Goal: Information Seeking & Learning: Learn about a topic

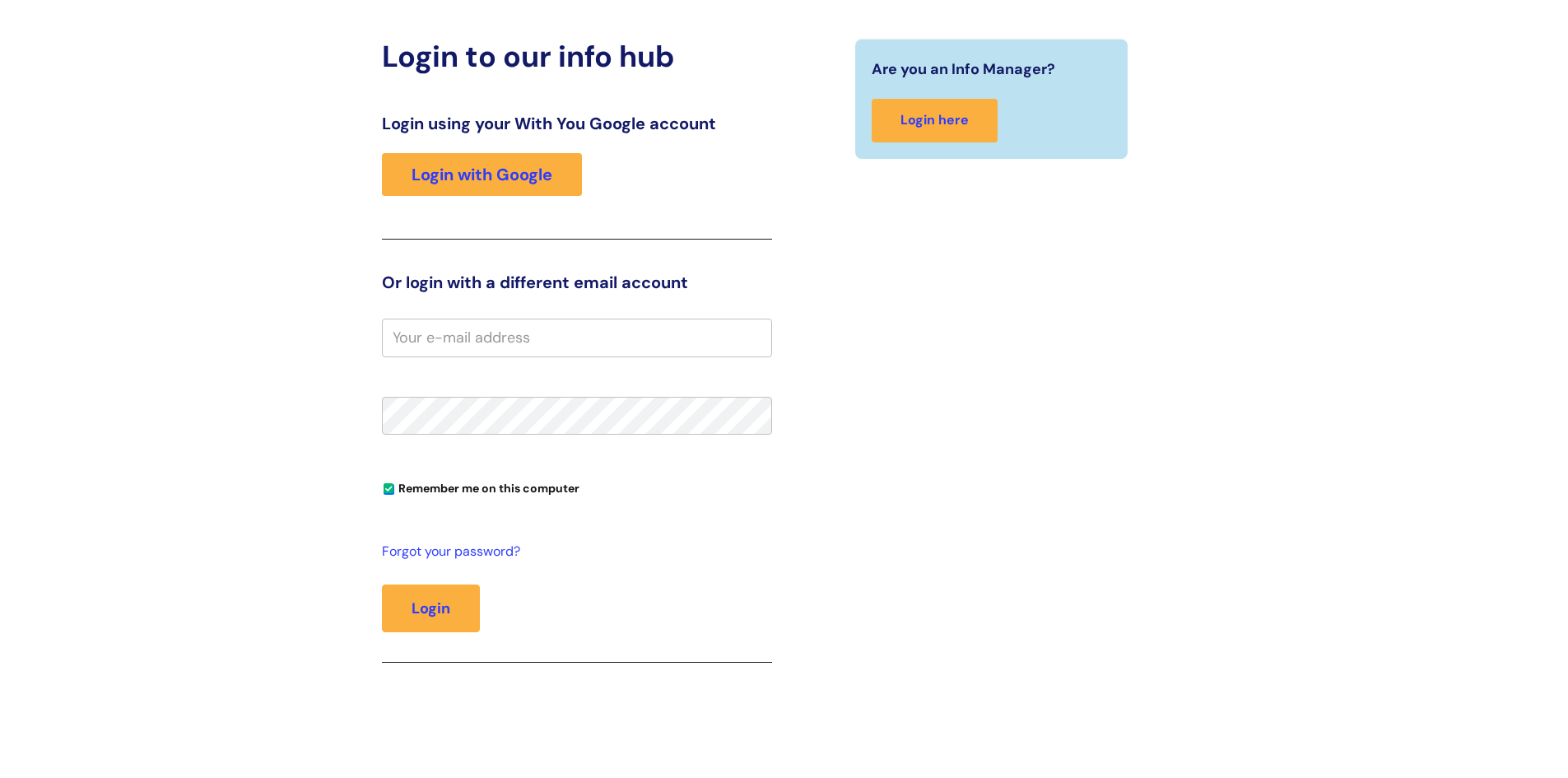
scroll to position [164, 0]
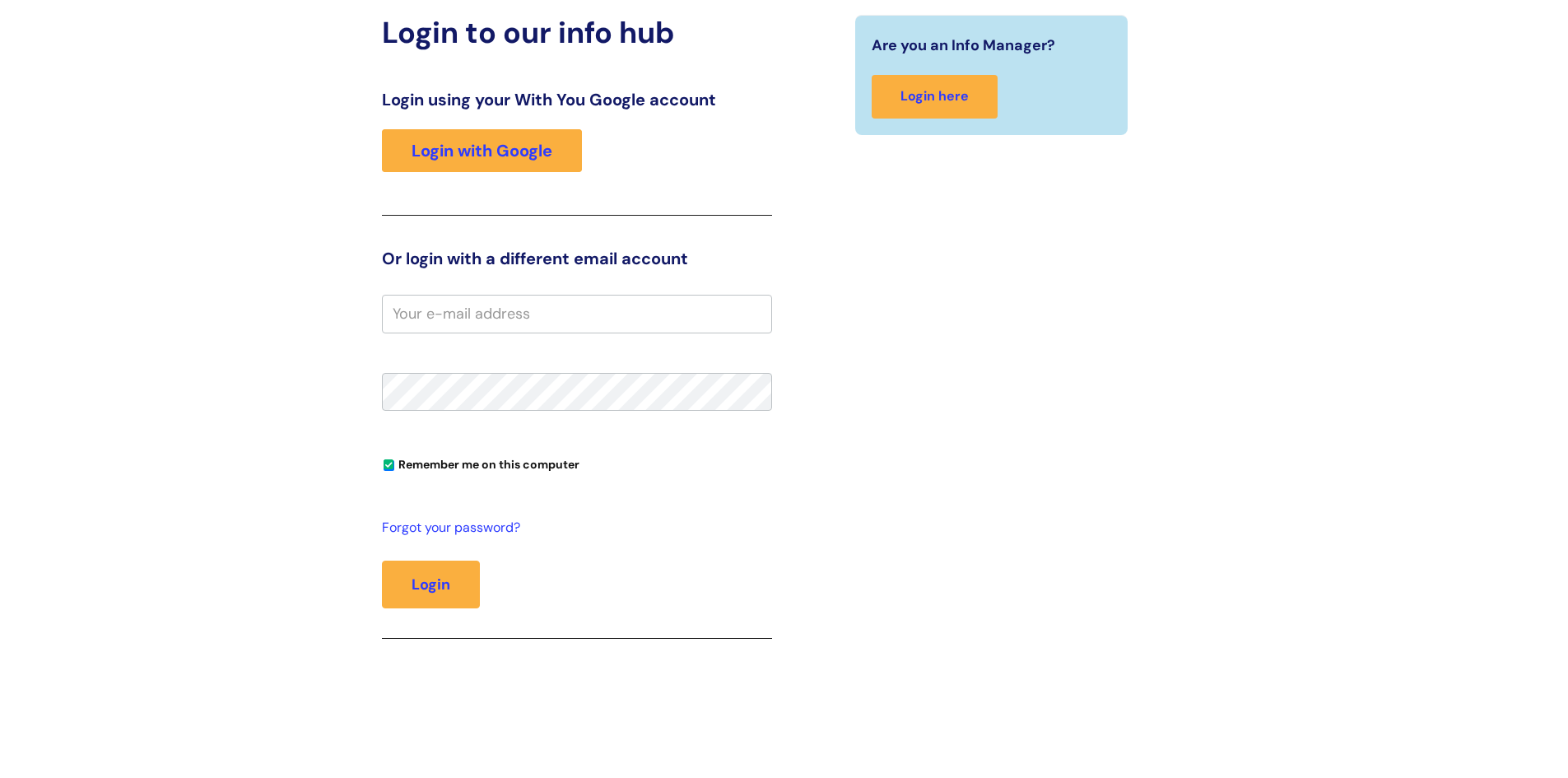
paste input "runn.mohamed@wearewithyou.org.uk"
type input "runn.mohamed@wearewithyou.org.uk"
click at [513, 157] on link "Login with Google" at bounding box center [481, 150] width 200 height 42
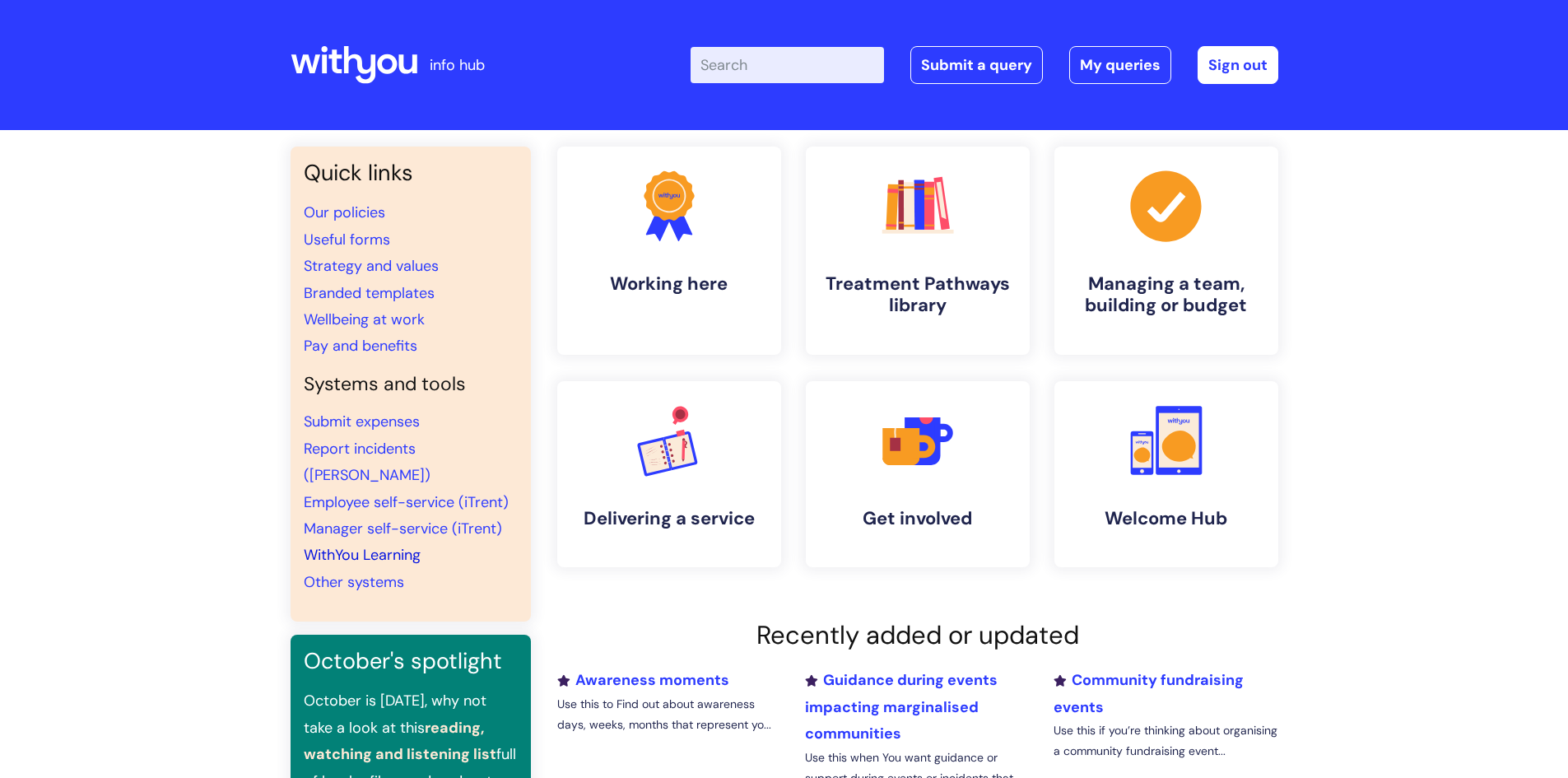
click at [352, 545] on link "WithYou Learning" at bounding box center [362, 554] width 117 height 20
click at [344, 492] on link "Employee self-service (iTrent)" at bounding box center [407, 502] width 205 height 20
click at [1421, 376] on div "Quick links Our policies Useful forms Strategy and values Branded templates Wel…" at bounding box center [784, 563] width 1568 height 868
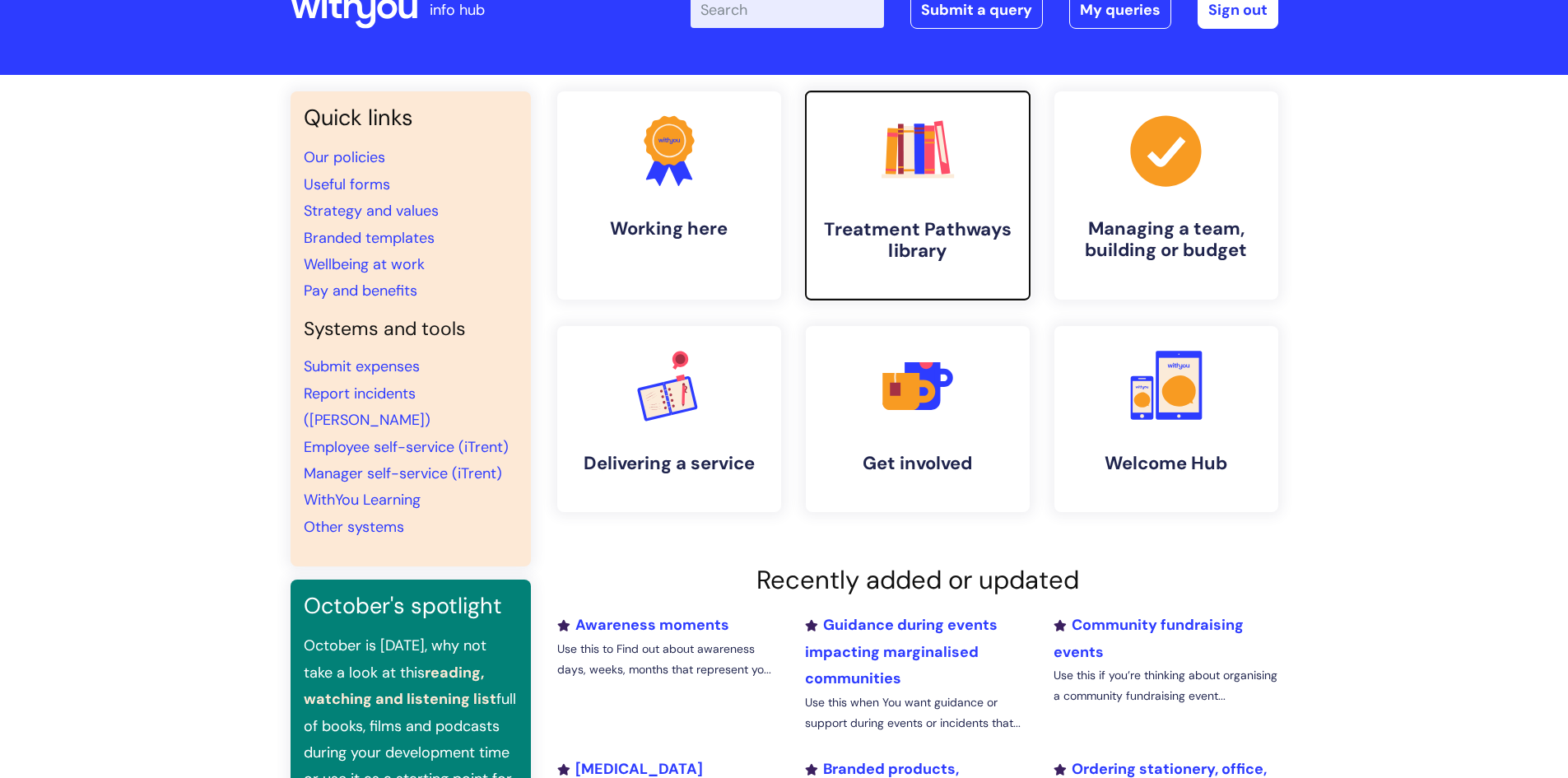
scroll to position [164, 0]
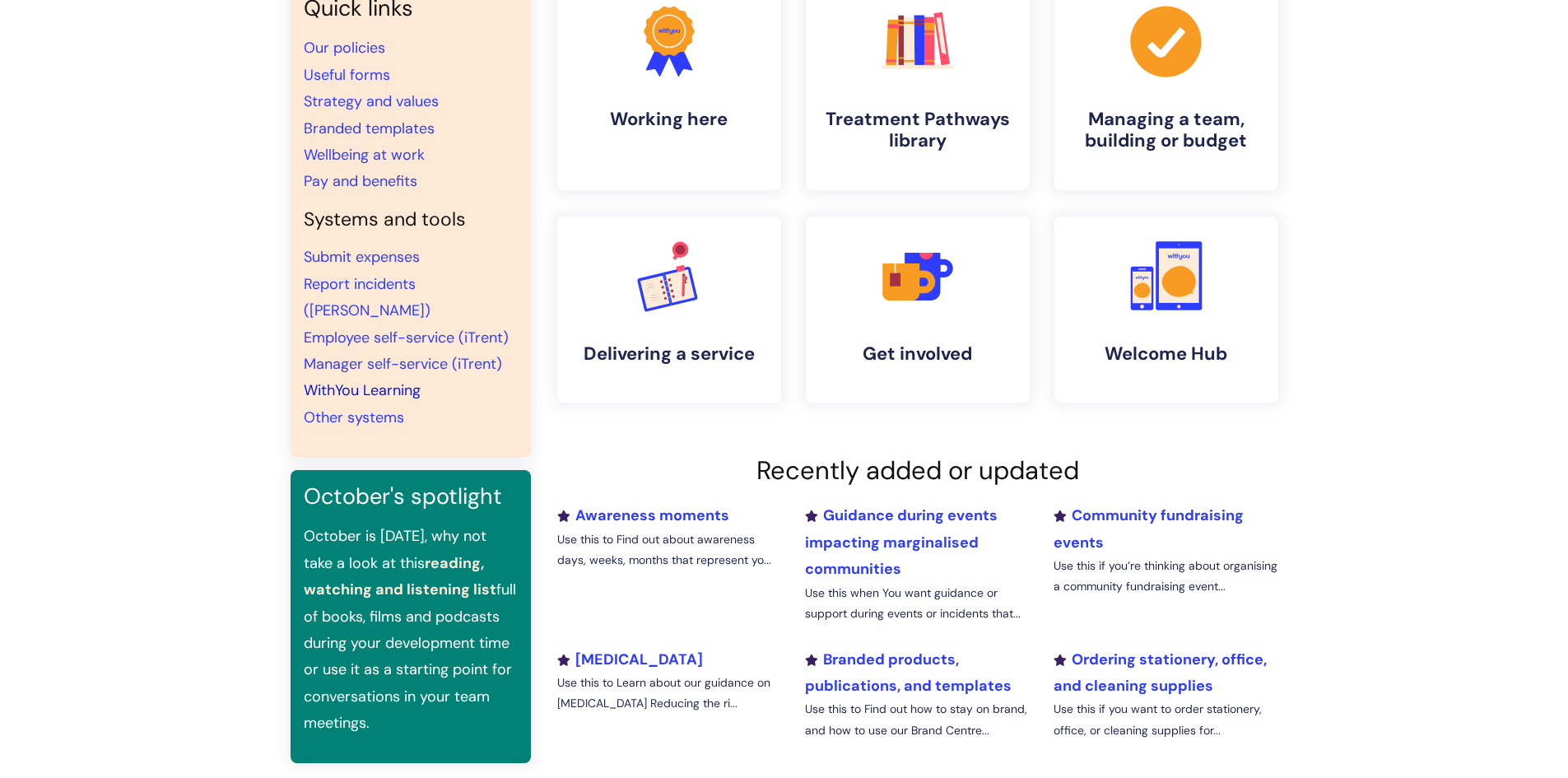
click at [363, 380] on link "WithYou Learning" at bounding box center [362, 390] width 117 height 20
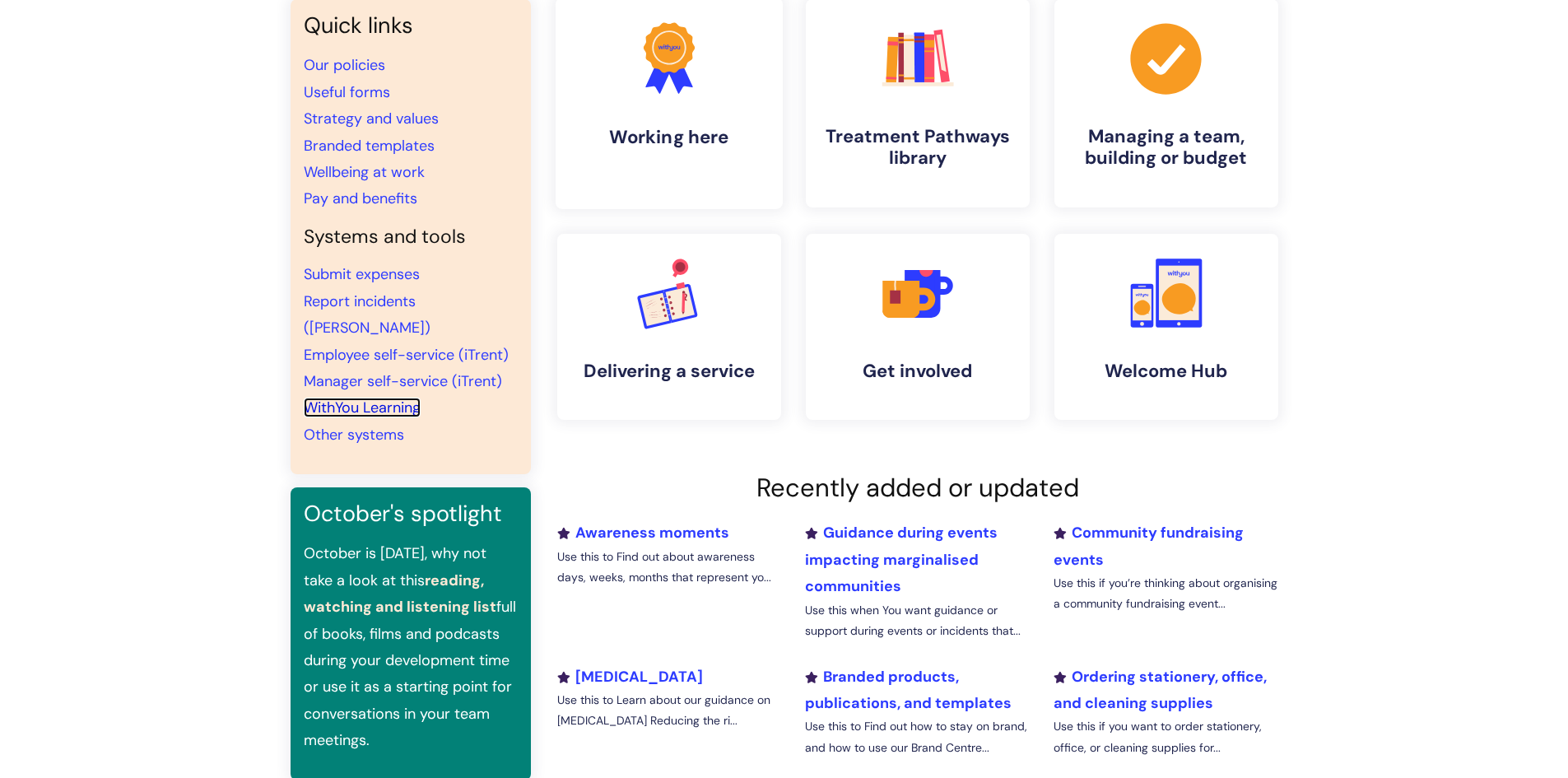
scroll to position [0, 0]
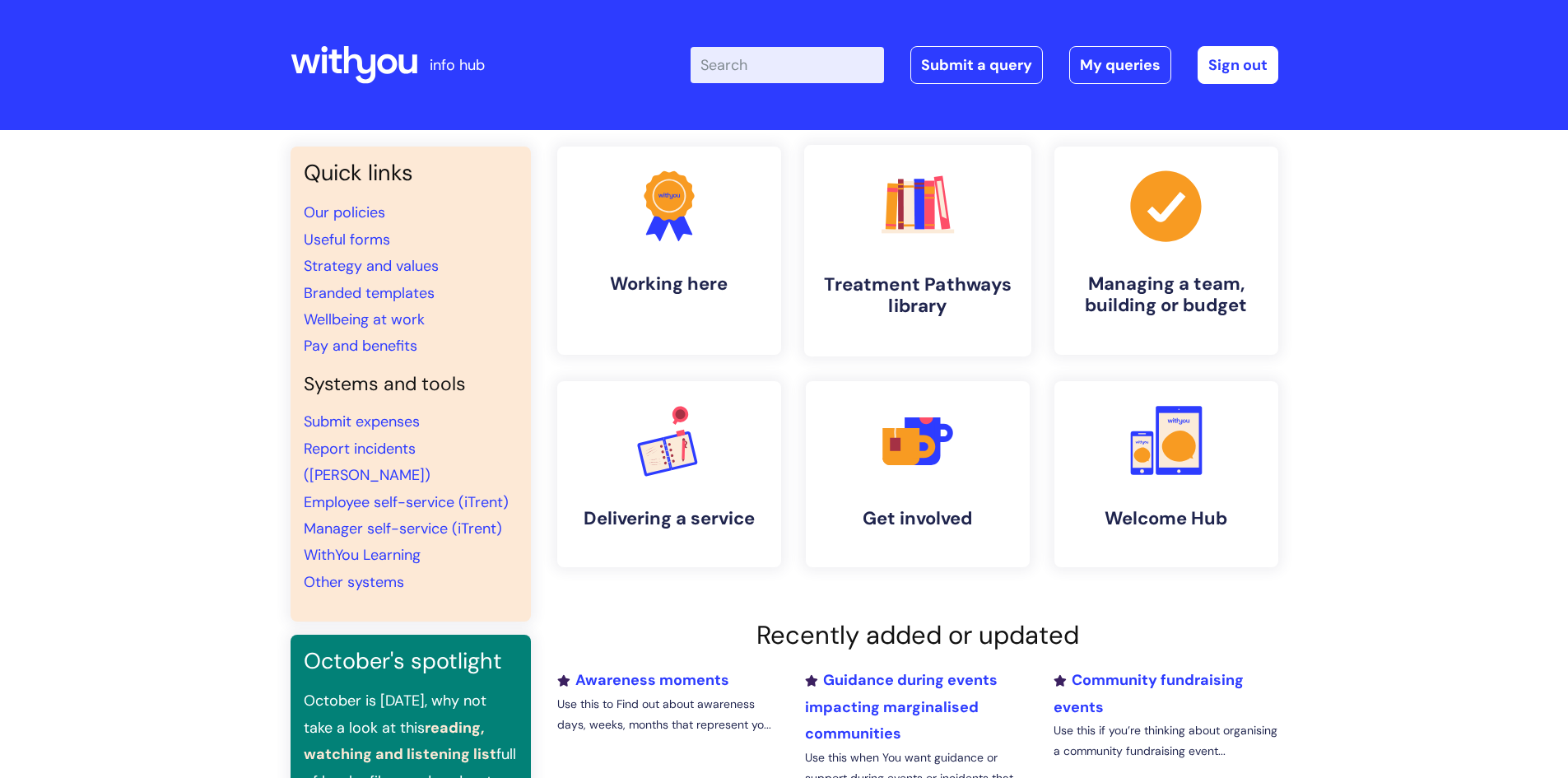
click at [827, 319] on link ".cls-1{fill:#f89b22;}.cls-1,.cls-2,.cls-3,.cls-4,.cls-5,.cls-6,.cls-7{stroke-wi…" at bounding box center [916, 250] width 227 height 212
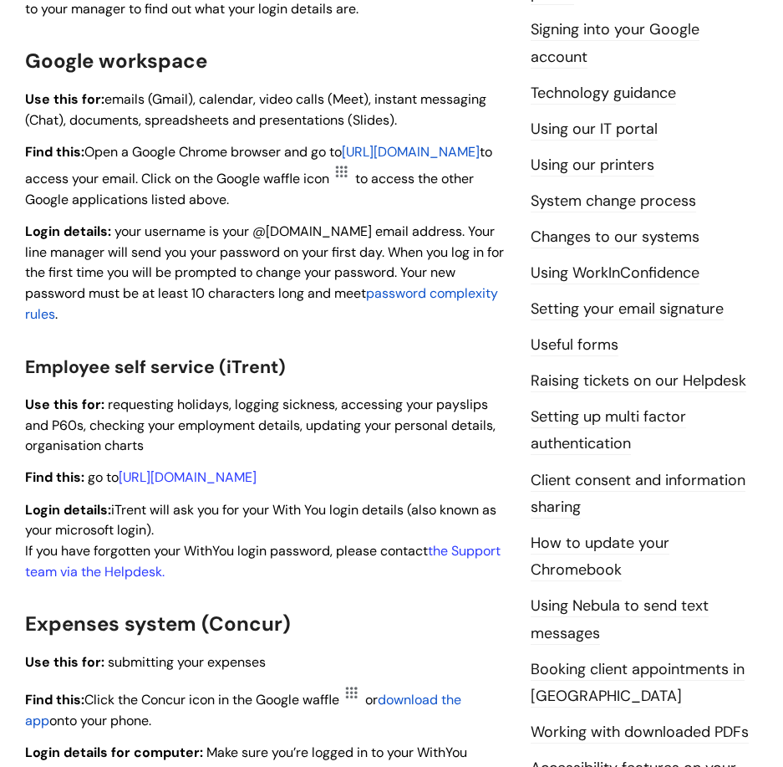
scroll to position [585, 0]
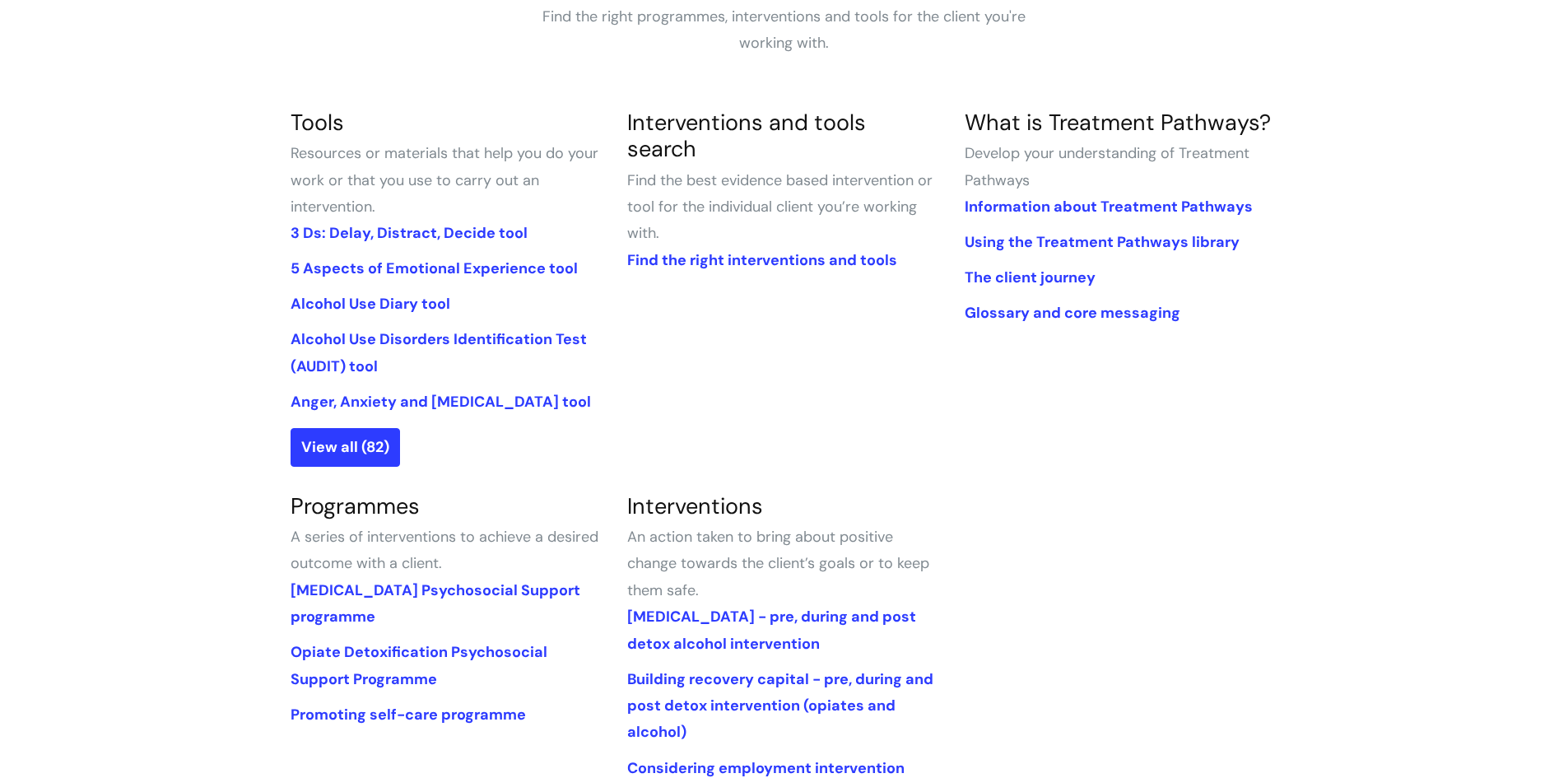
scroll to position [83, 0]
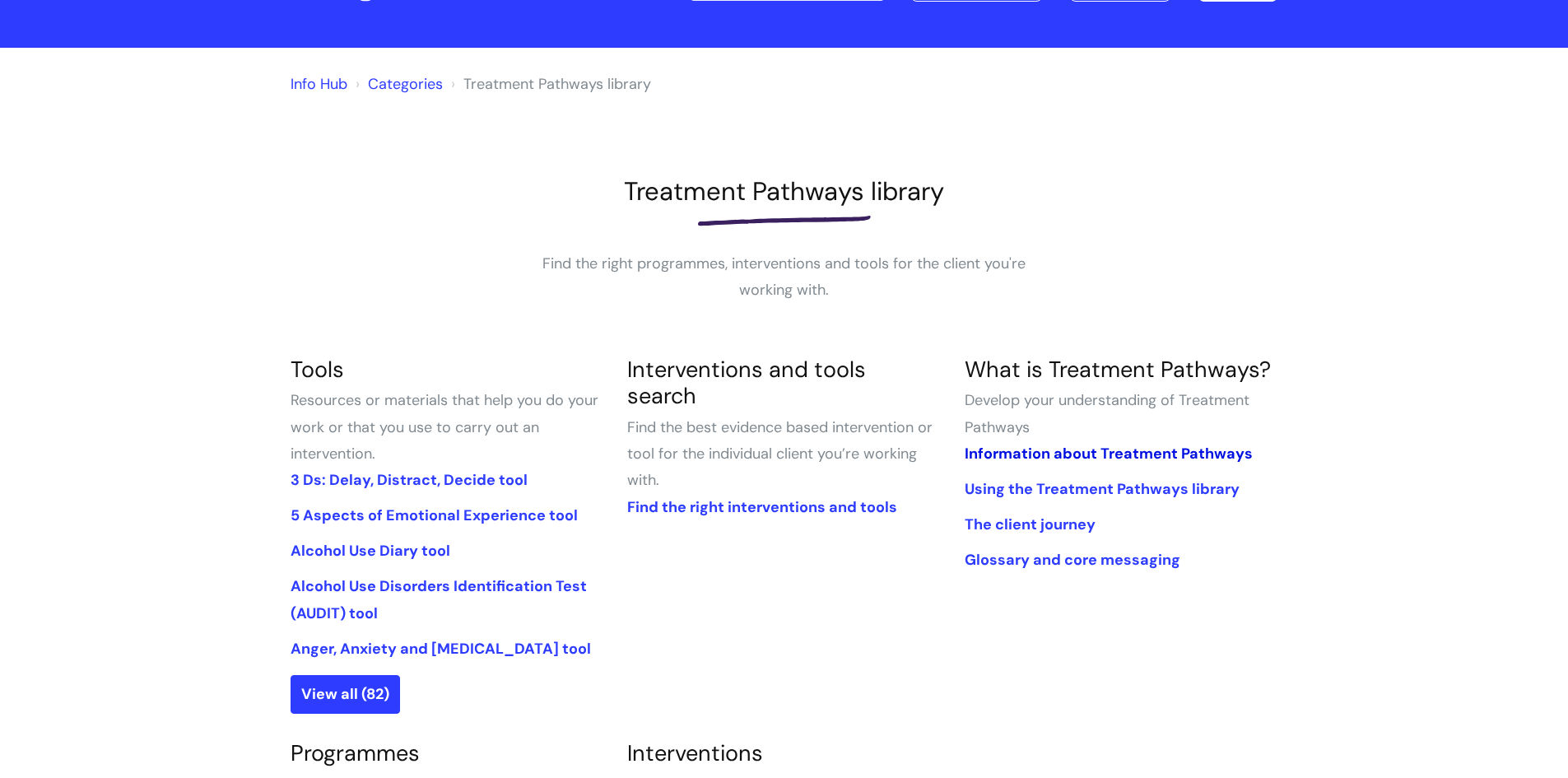
click at [1061, 455] on link "Information about Treatment Pathways" at bounding box center [1108, 454] width 288 height 20
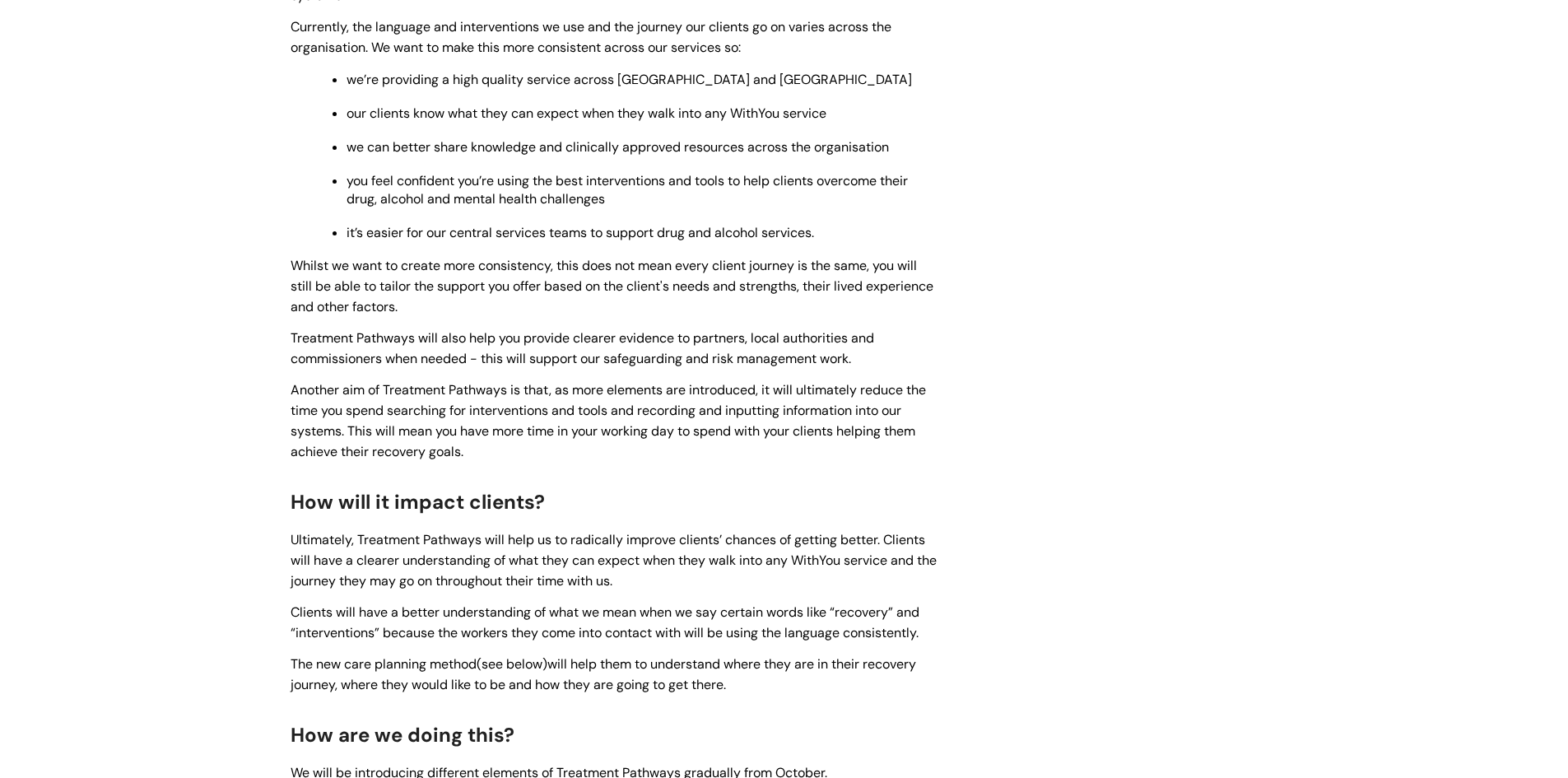
scroll to position [1070, 0]
drag, startPoint x: 684, startPoint y: 181, endPoint x: 603, endPoint y: 168, distance: 82.0
click at [602, 168] on ul "we’re providing a high quality service across [GEOGRAPHIC_DATA] and [GEOGRAPHIC…" at bounding box center [624, 156] width 634 height 173
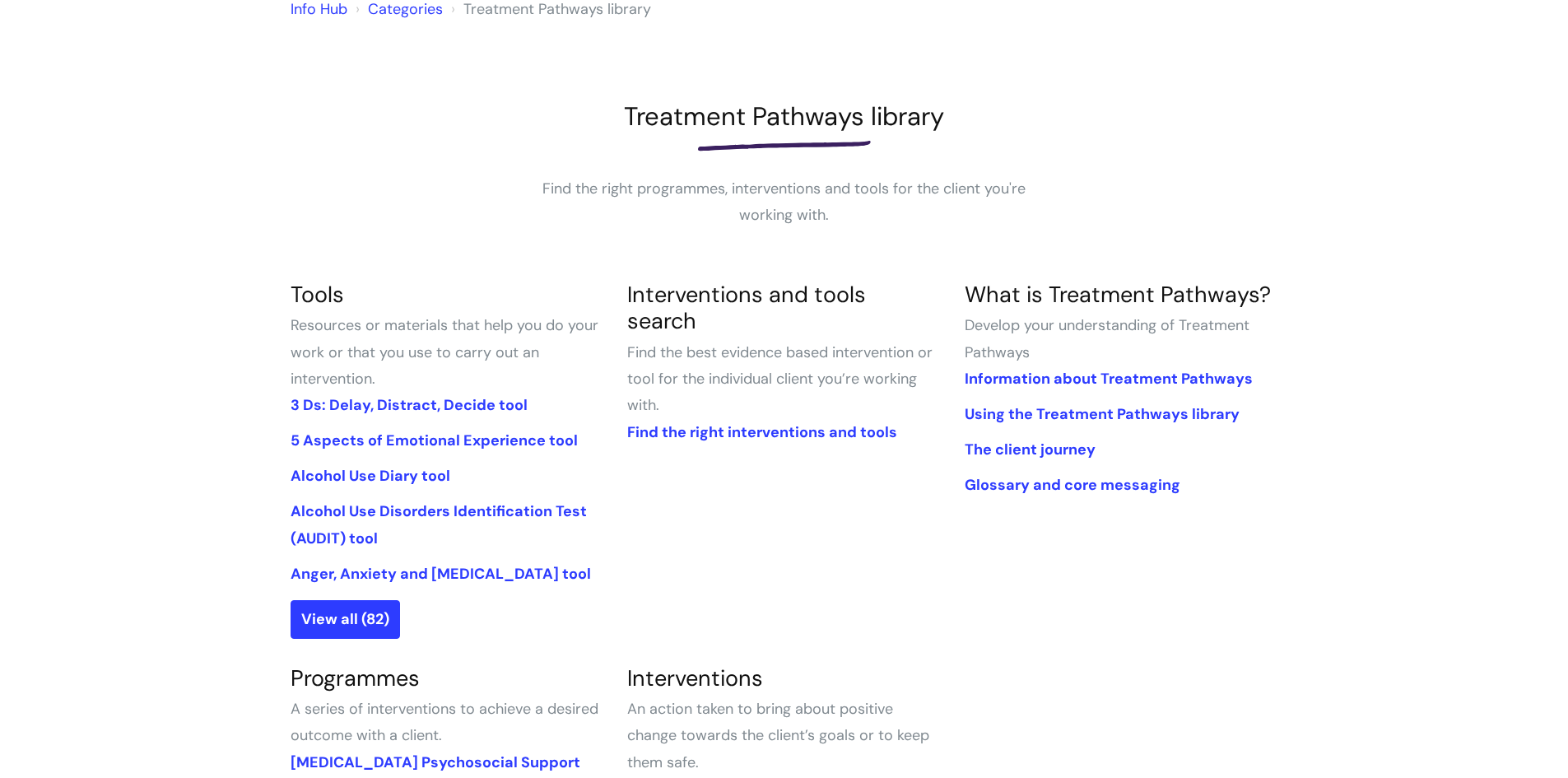
scroll to position [164, 0]
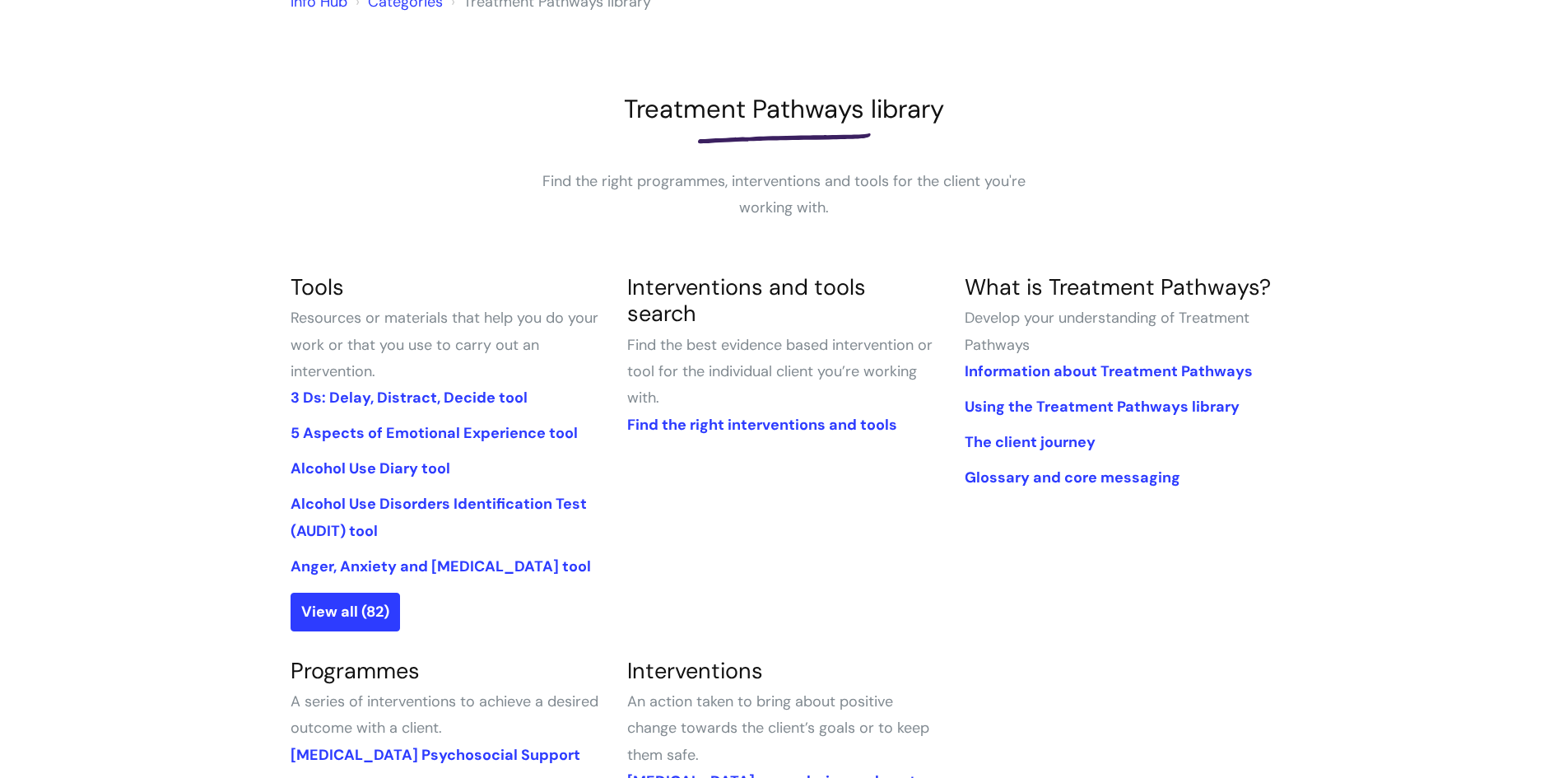
click at [429, 380] on section "Tools Resources or materials that help you do your work or that you use to carr…" at bounding box center [447, 452] width 338 height 357
click at [412, 389] on link "3 Ds: Delay, Distract, Decide tool" at bounding box center [408, 398] width 237 height 20
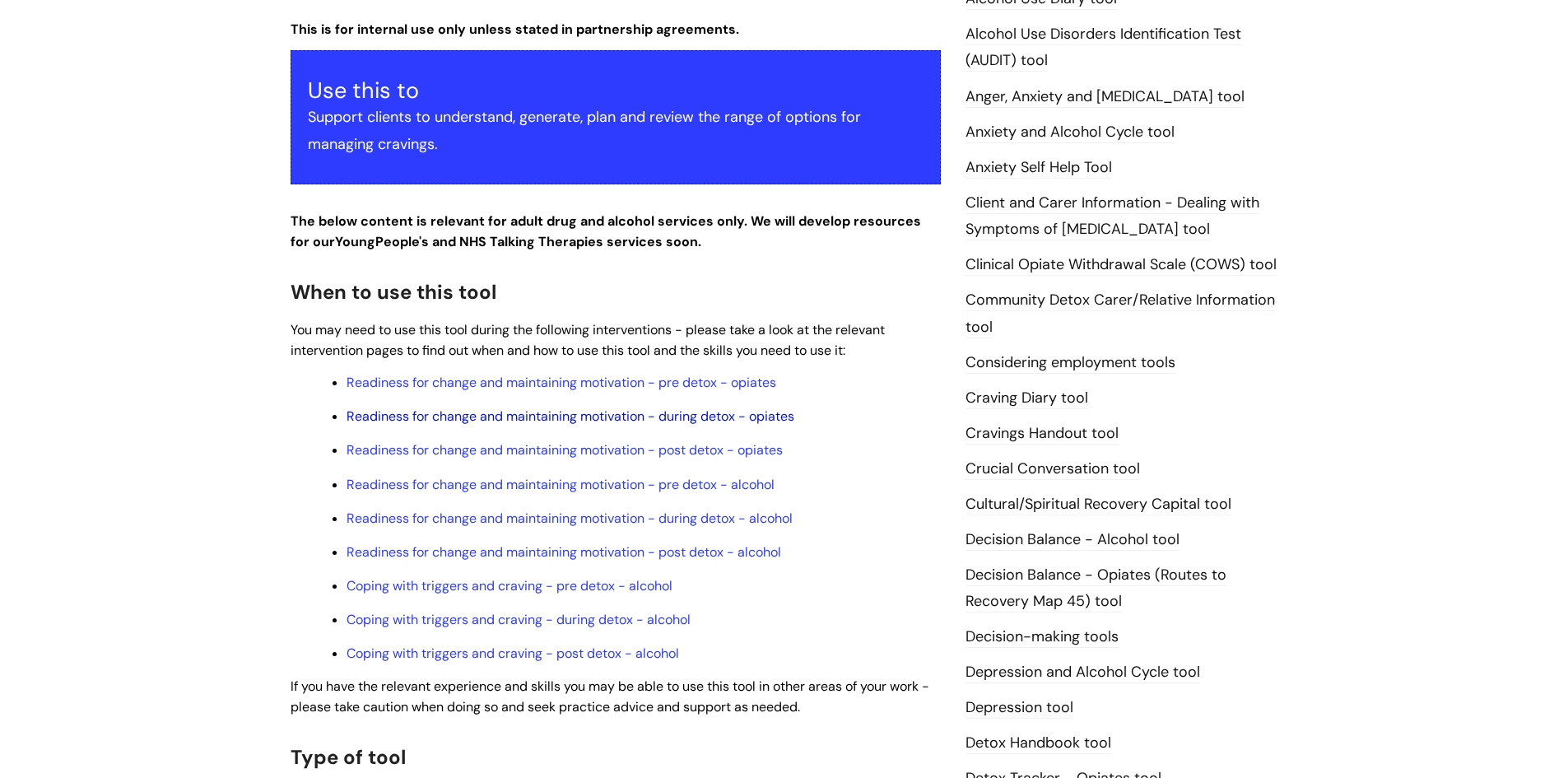
scroll to position [329, 0]
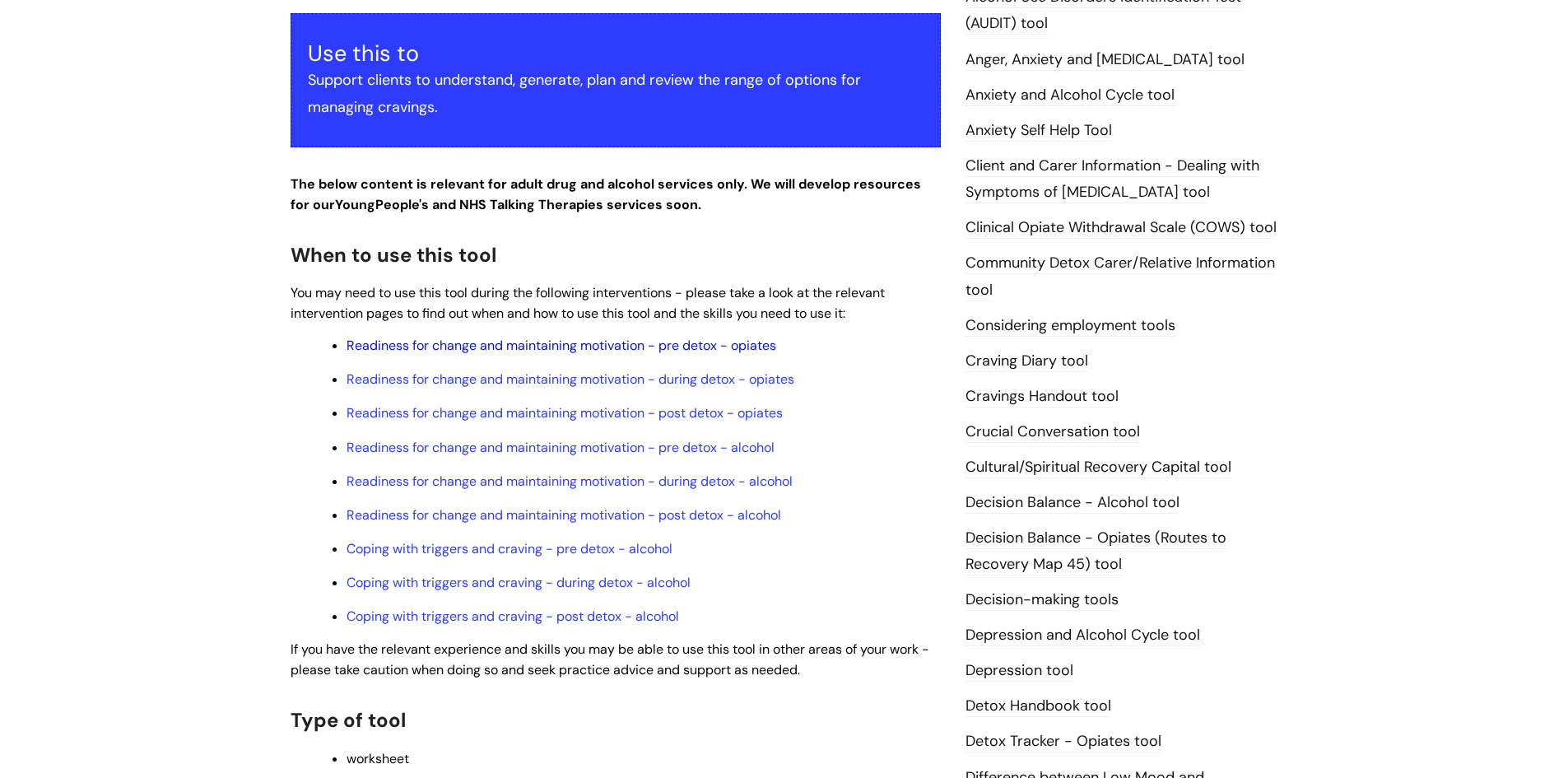
click at [642, 340] on link "Readiness for change and maintaining motivation - pre detox - opiates" at bounding box center [561, 346] width 429 height 18
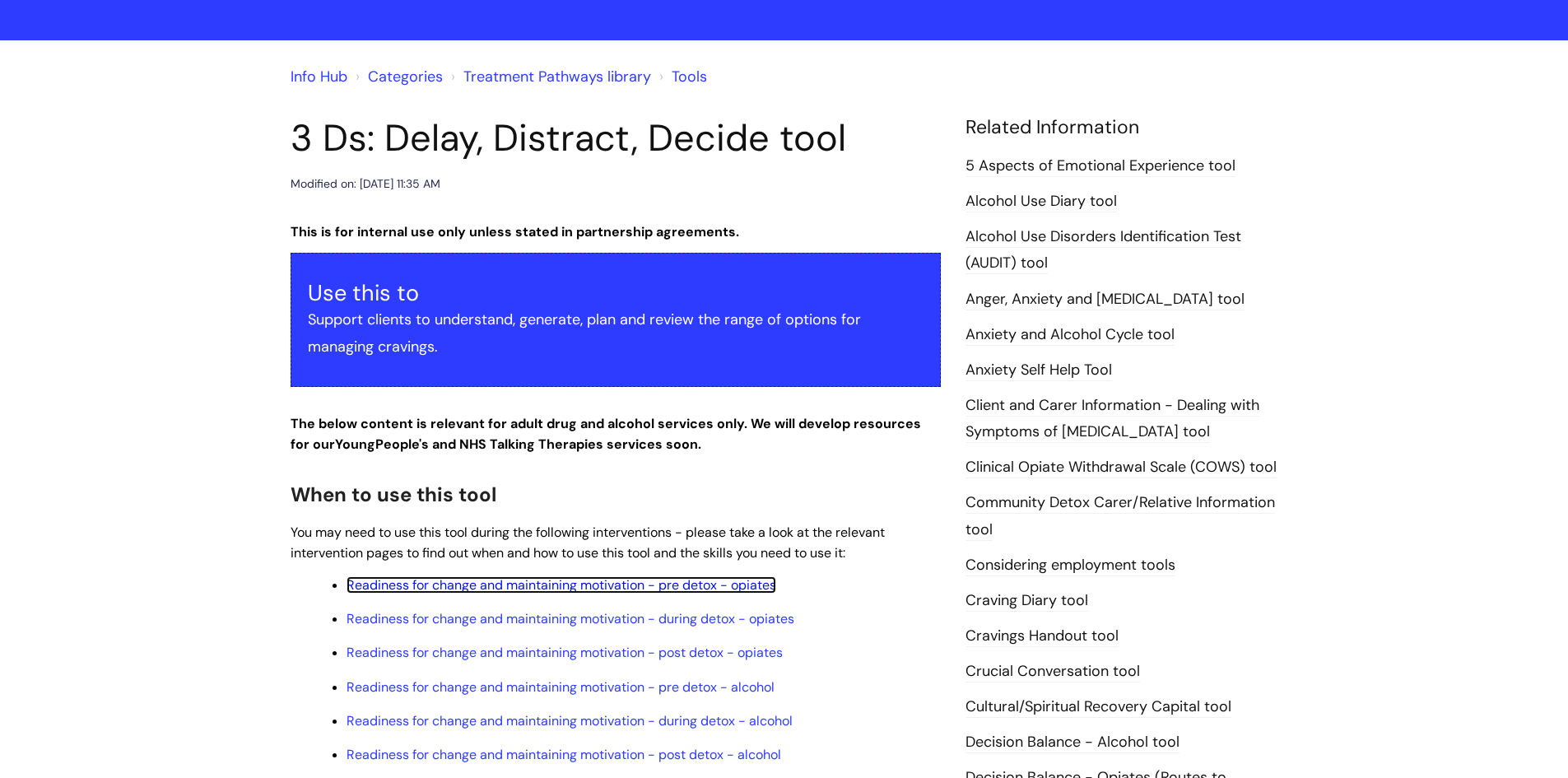
scroll to position [0, 0]
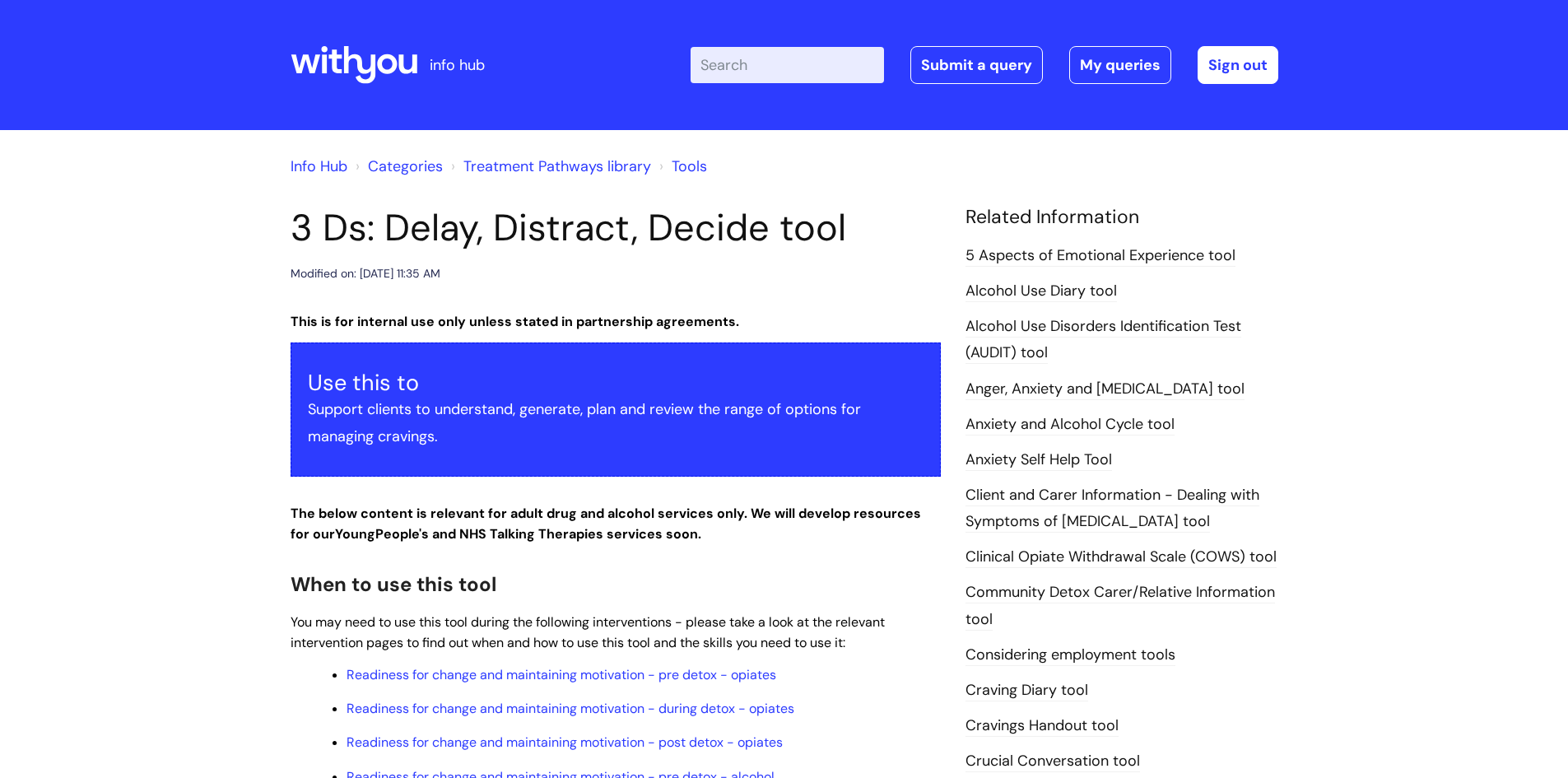
click at [348, 171] on ol "Info Hub Categories Treatment Pathways library Tools" at bounding box center [784, 162] width 987 height 32
click at [339, 161] on link "Info Hub" at bounding box center [319, 166] width 57 height 20
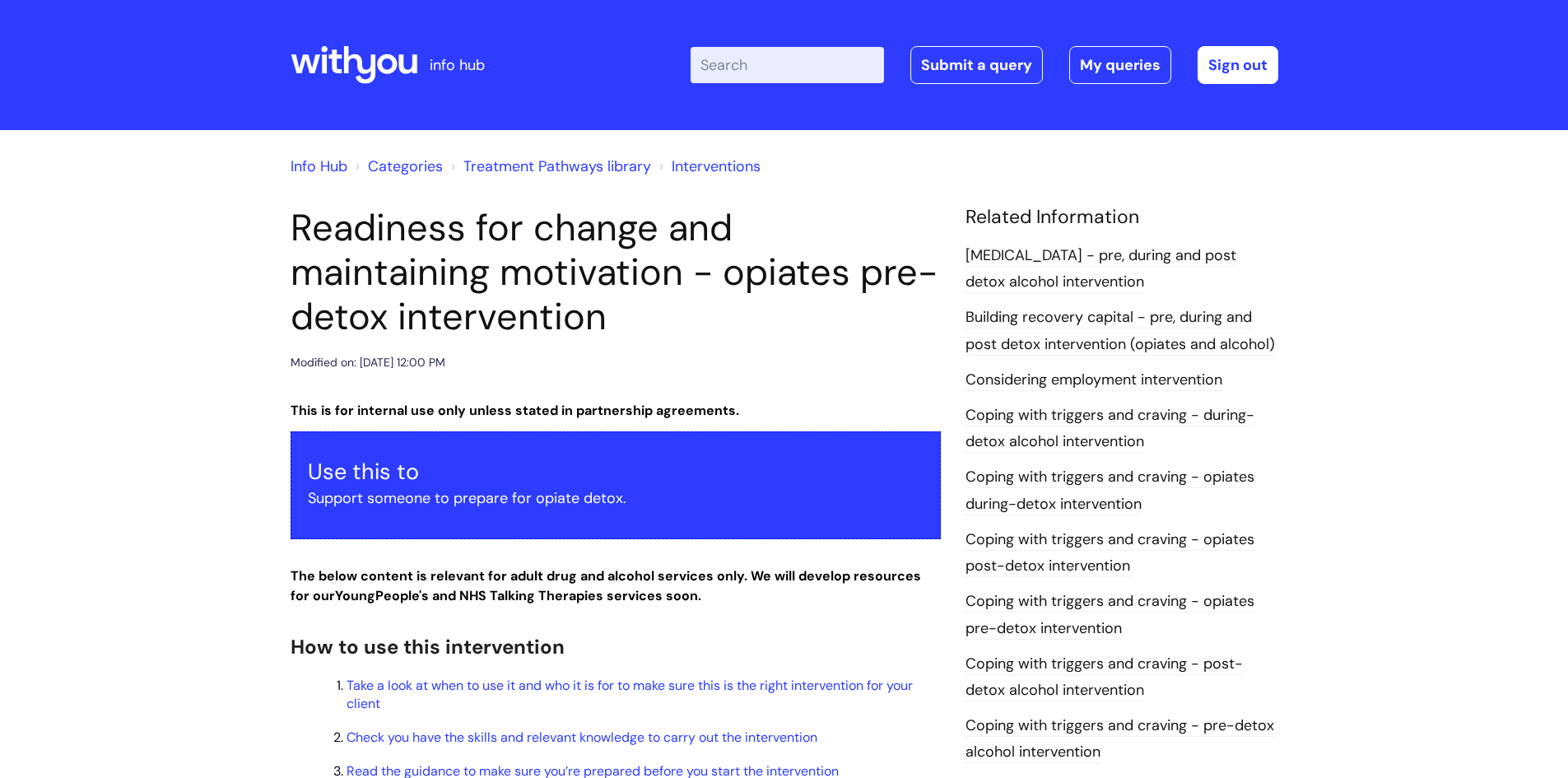
click at [309, 168] on link "Info Hub" at bounding box center [319, 166] width 57 height 20
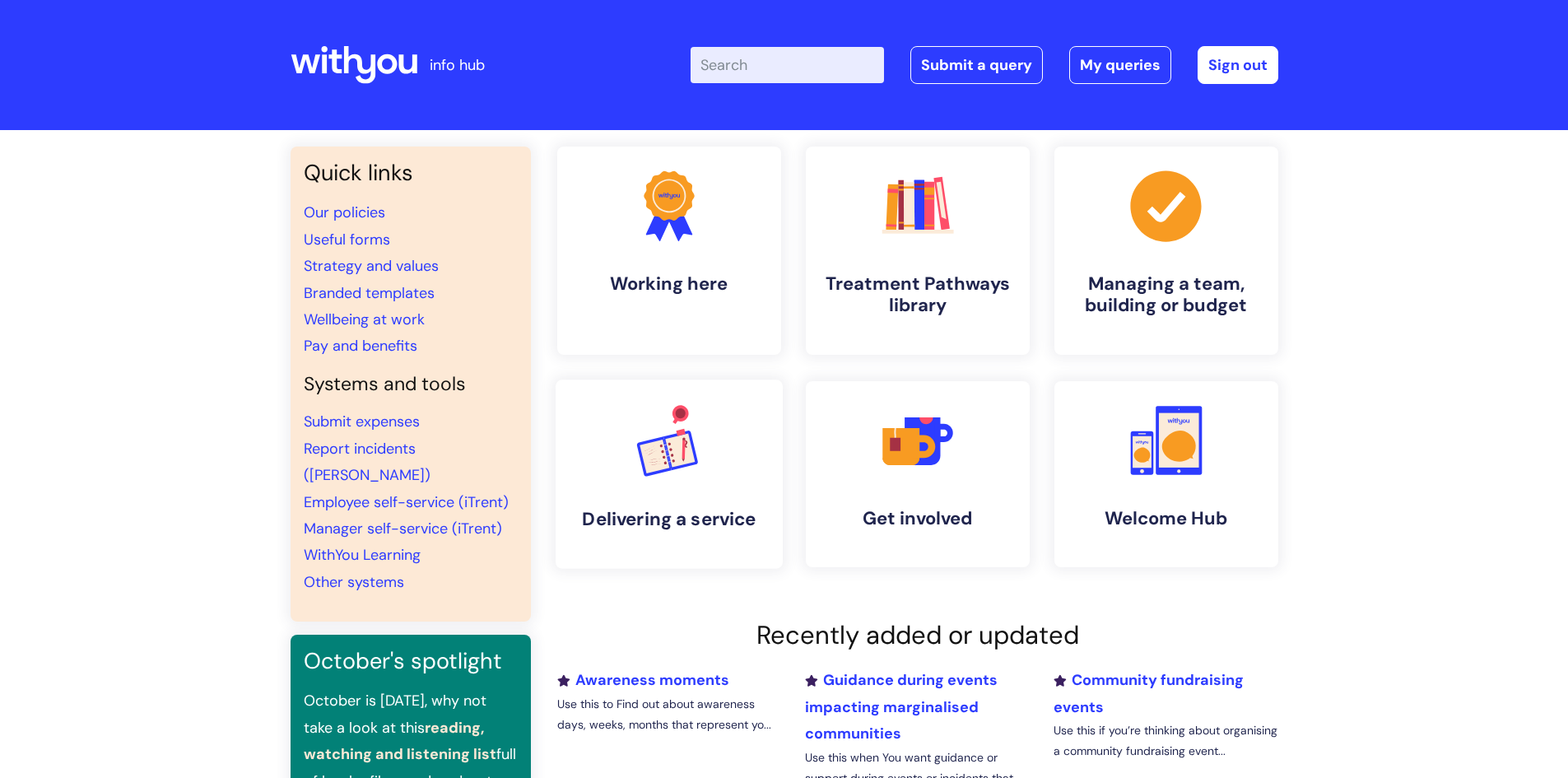
click at [669, 550] on link ".cls-1{font-family:DMSans-Bold, 'DM Sans';font-size:43.1802px;font-weight:700;}…" at bounding box center [668, 474] width 227 height 189
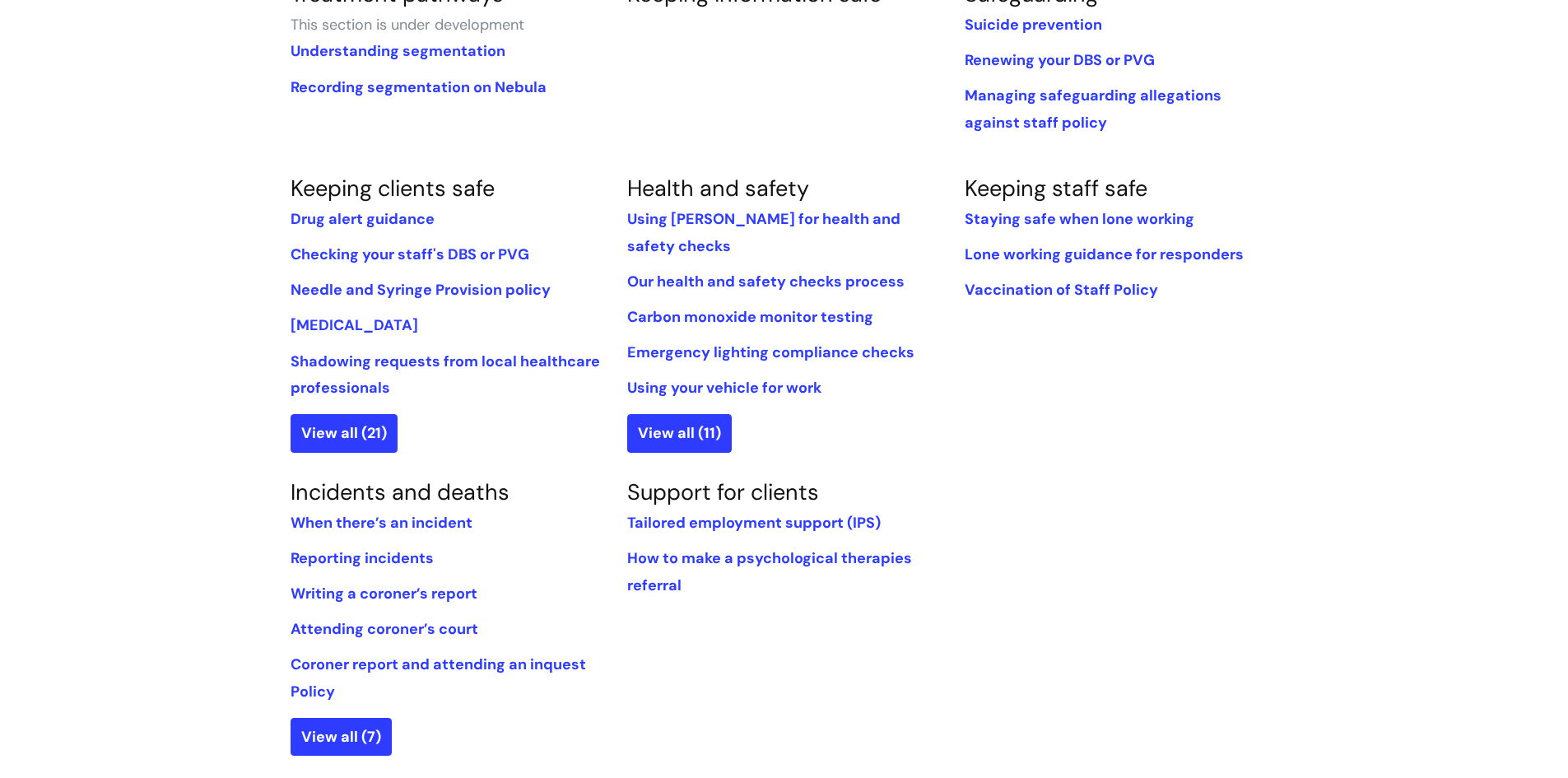
scroll to position [1070, 0]
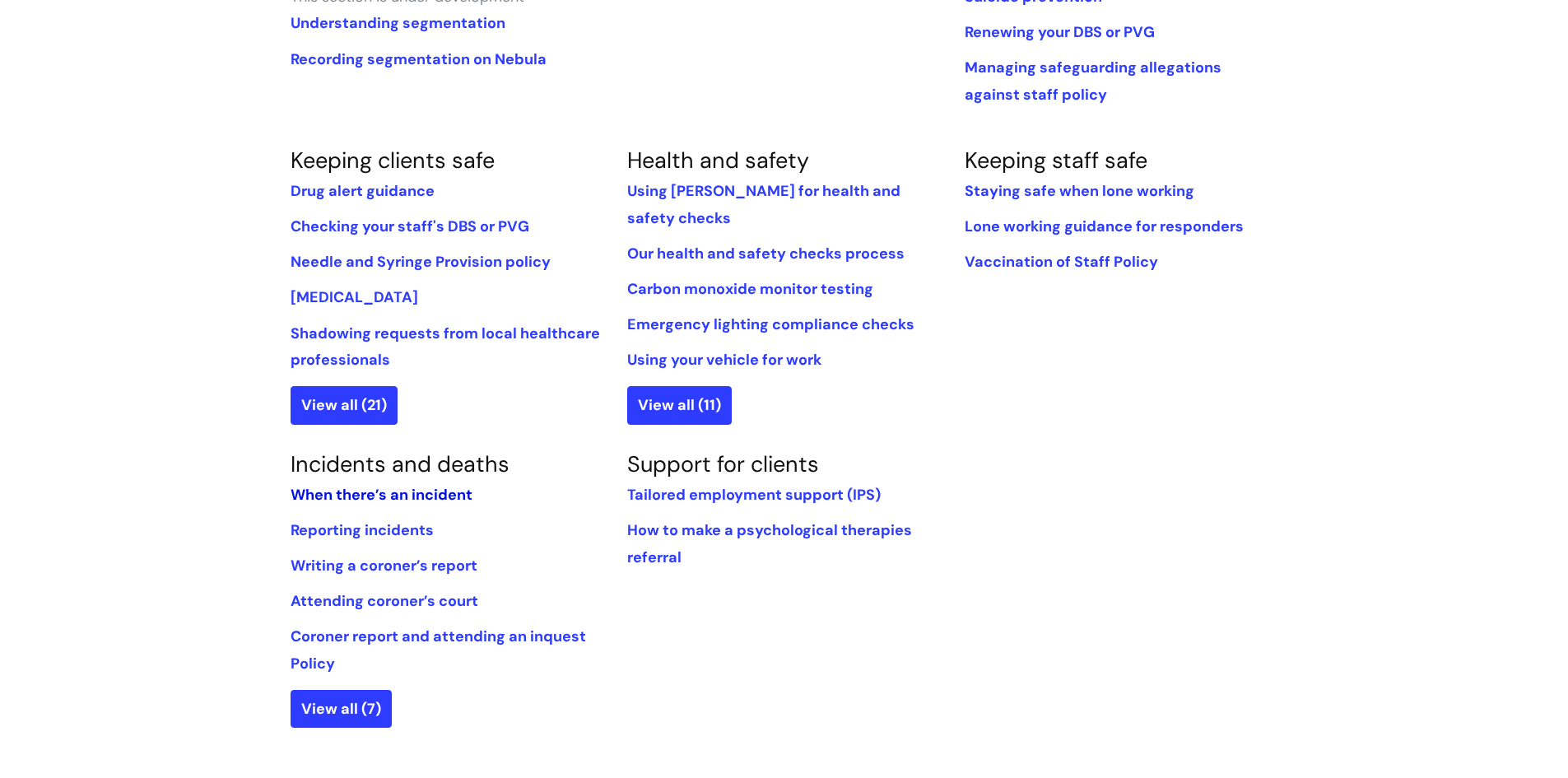
click at [423, 485] on link "When there’s an incident" at bounding box center [381, 494] width 182 height 20
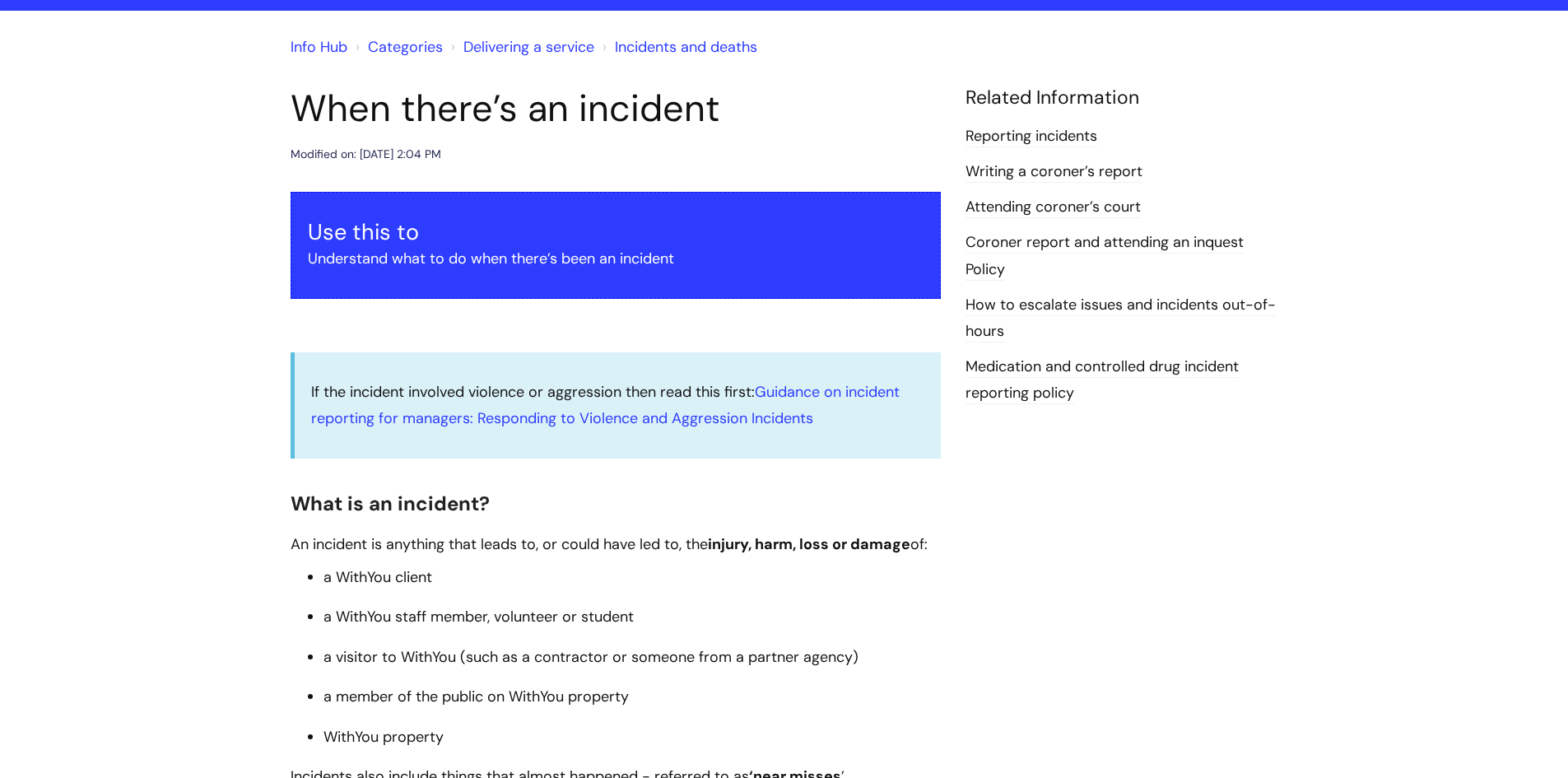
scroll to position [247, 0]
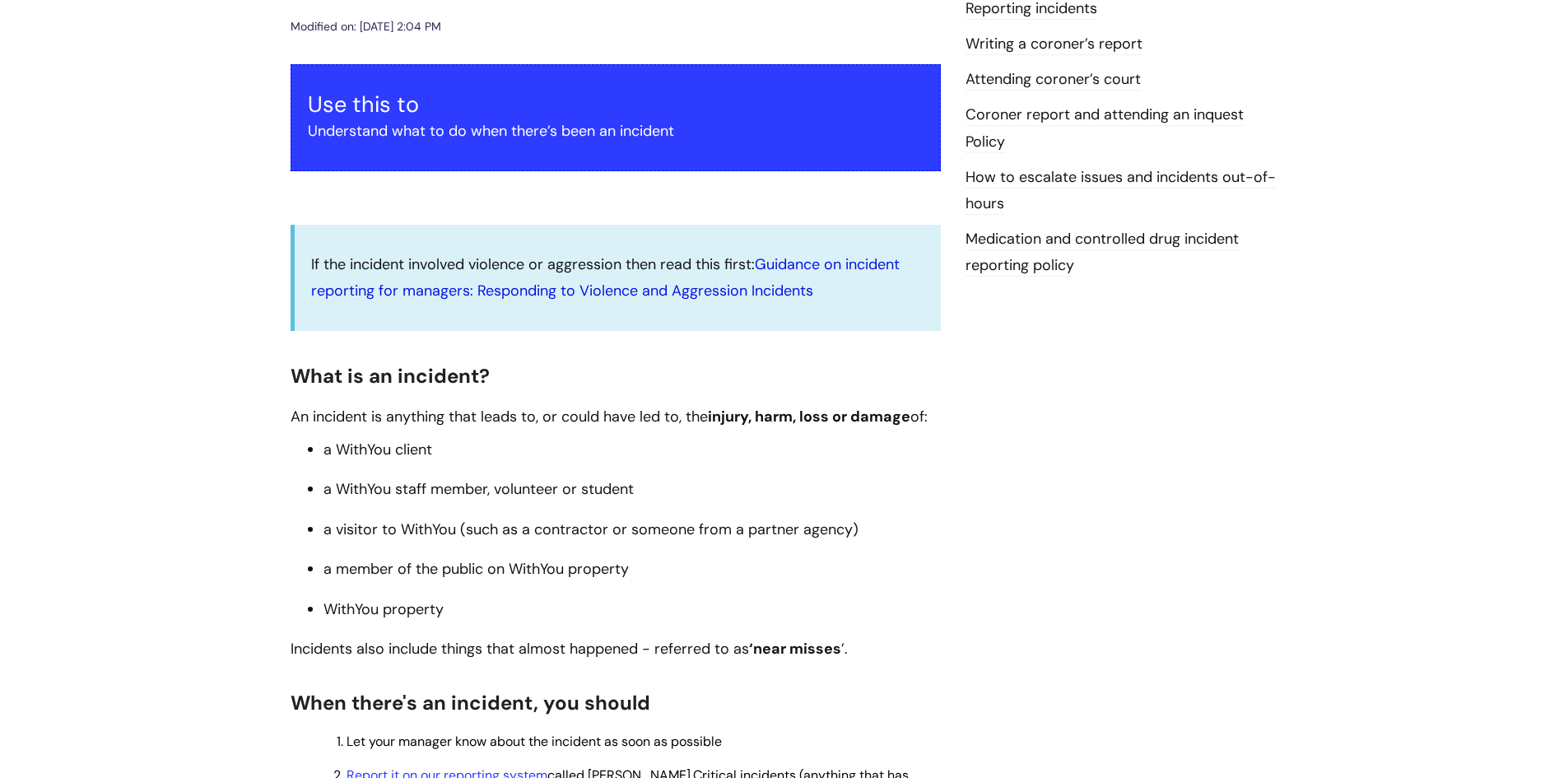
click at [787, 289] on link "Guidance on incident reporting for managers: Responding to Violence and Aggress…" at bounding box center [605, 277] width 589 height 46
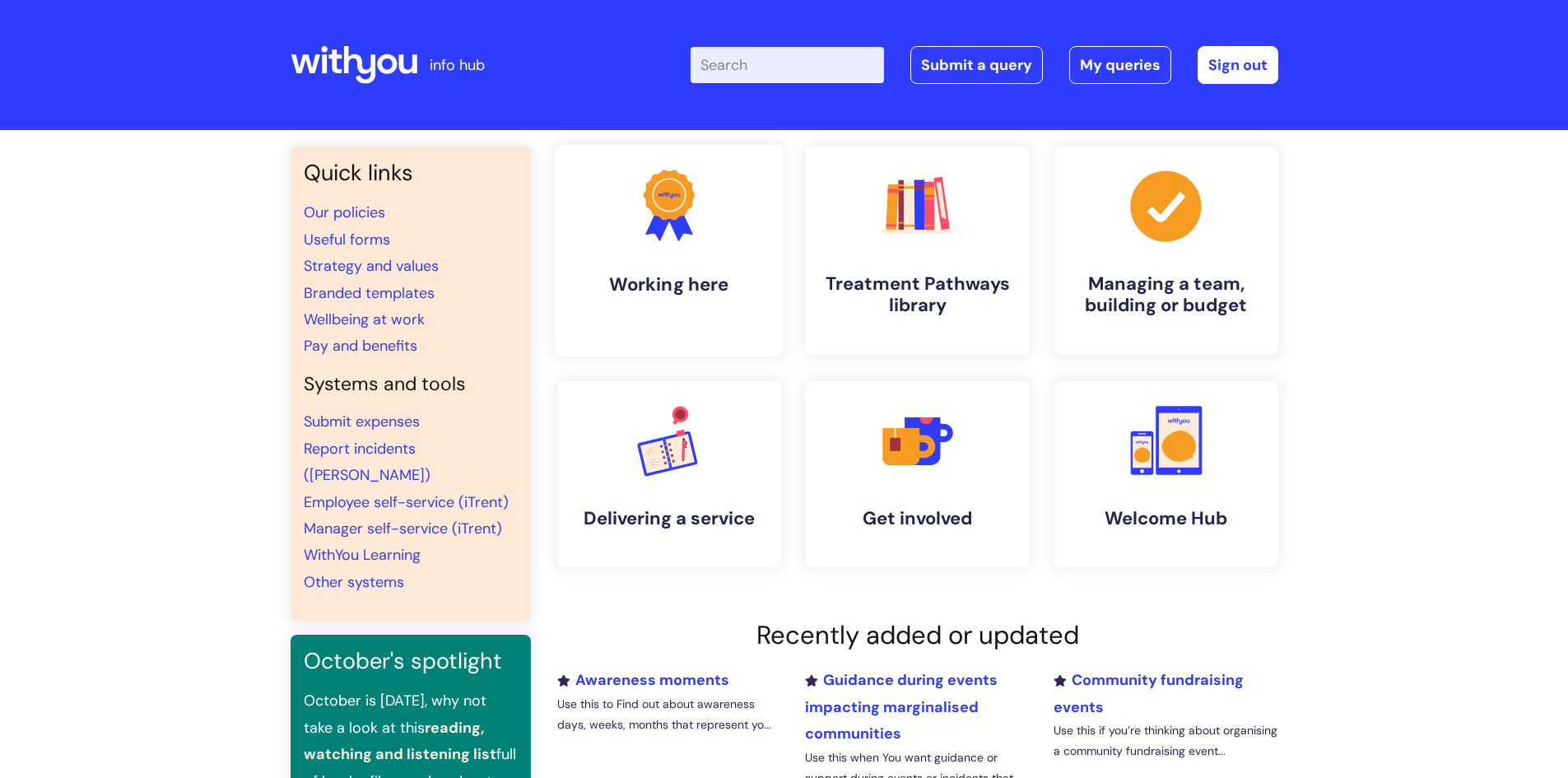
click at [685, 269] on link ".cls-1{fill:#f89b22;}.cls-1,.cls-2,.cls-3{stroke-width:0px;}.cls-2{fill:#2d3cff…" at bounding box center [668, 250] width 227 height 212
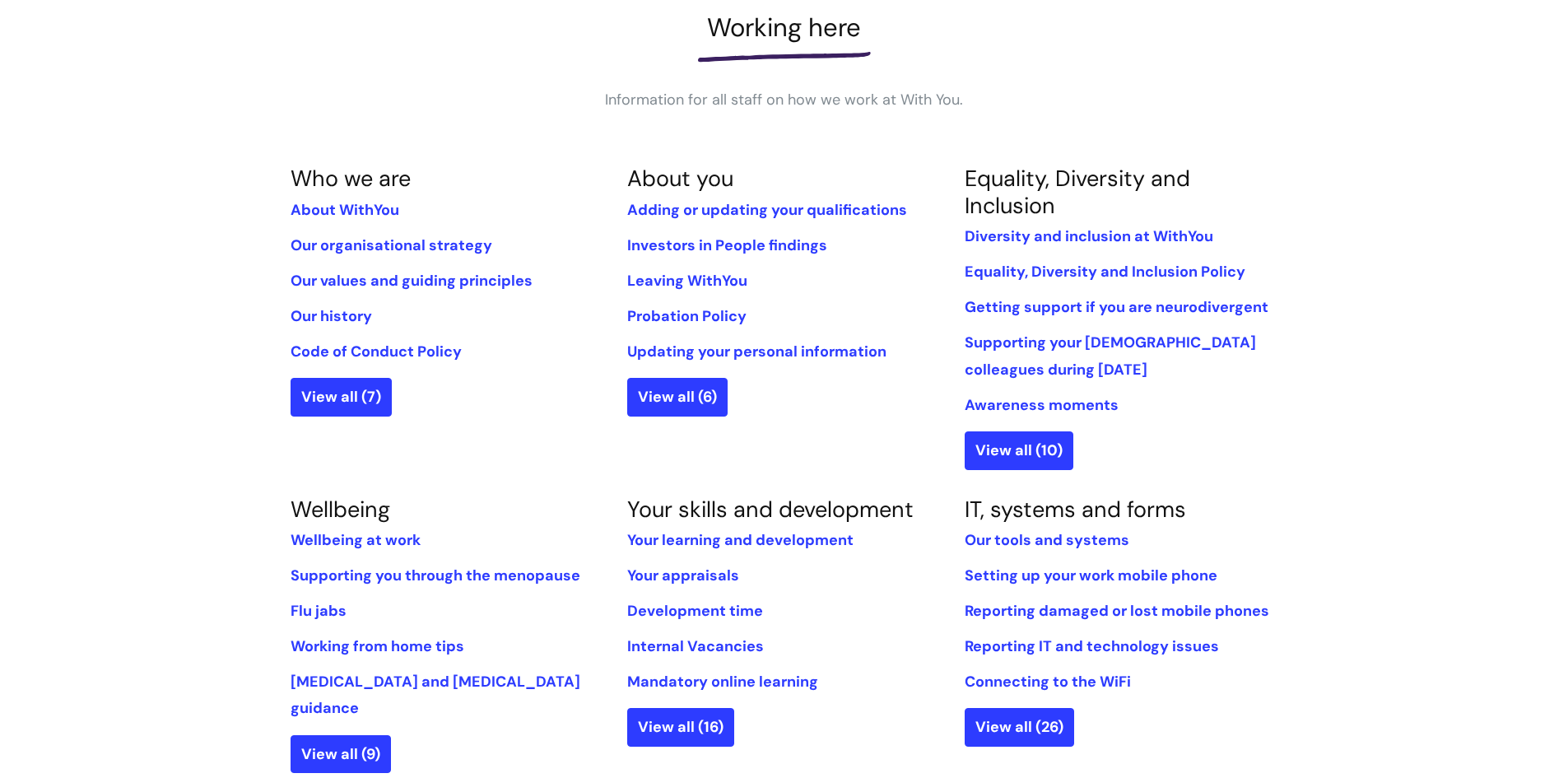
scroll to position [247, 0]
click at [816, 515] on link "Your skills and development" at bounding box center [770, 508] width 286 height 29
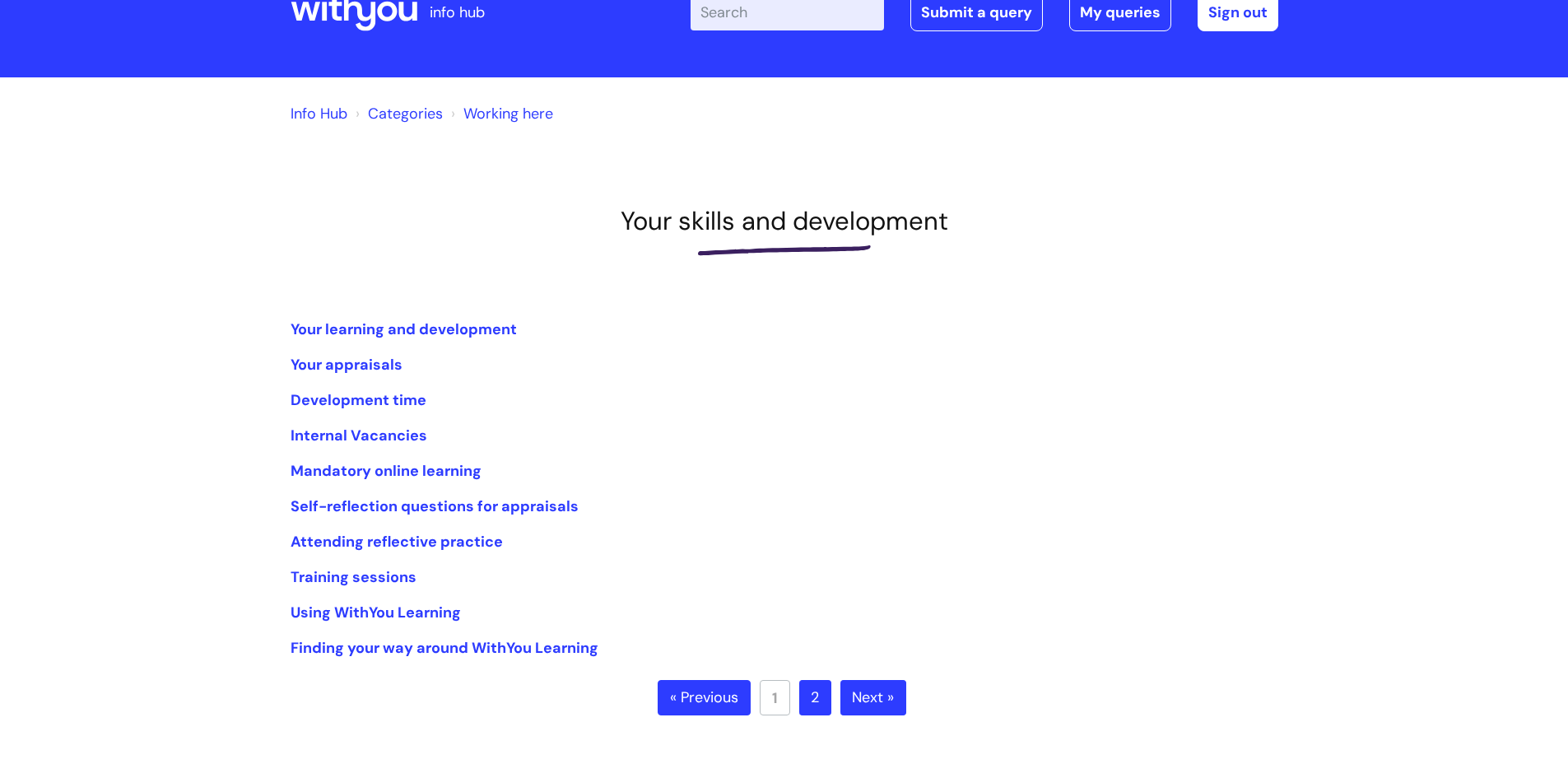
scroll to position [83, 0]
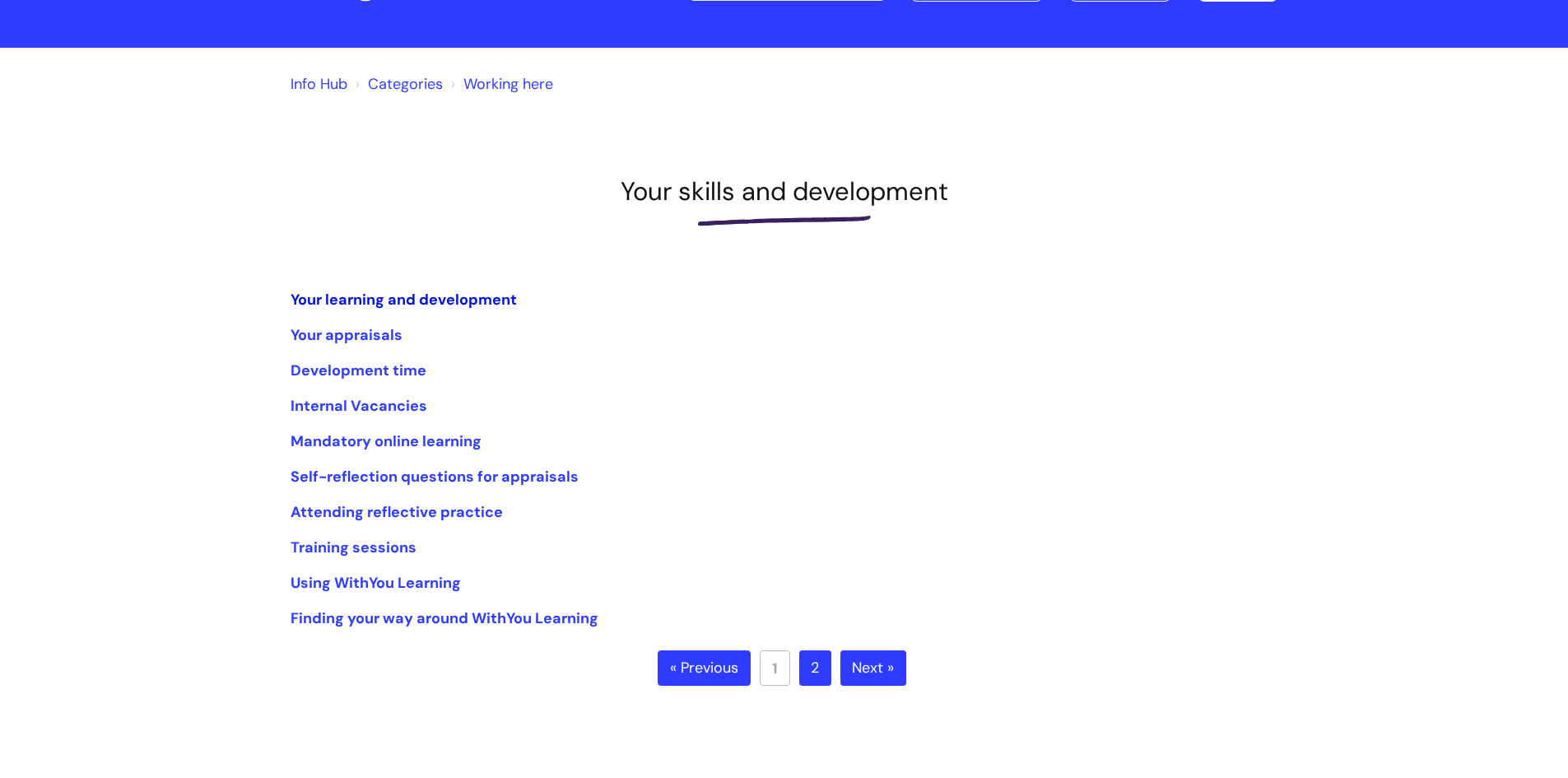
click at [308, 301] on link "Your learning and development" at bounding box center [404, 299] width 226 height 20
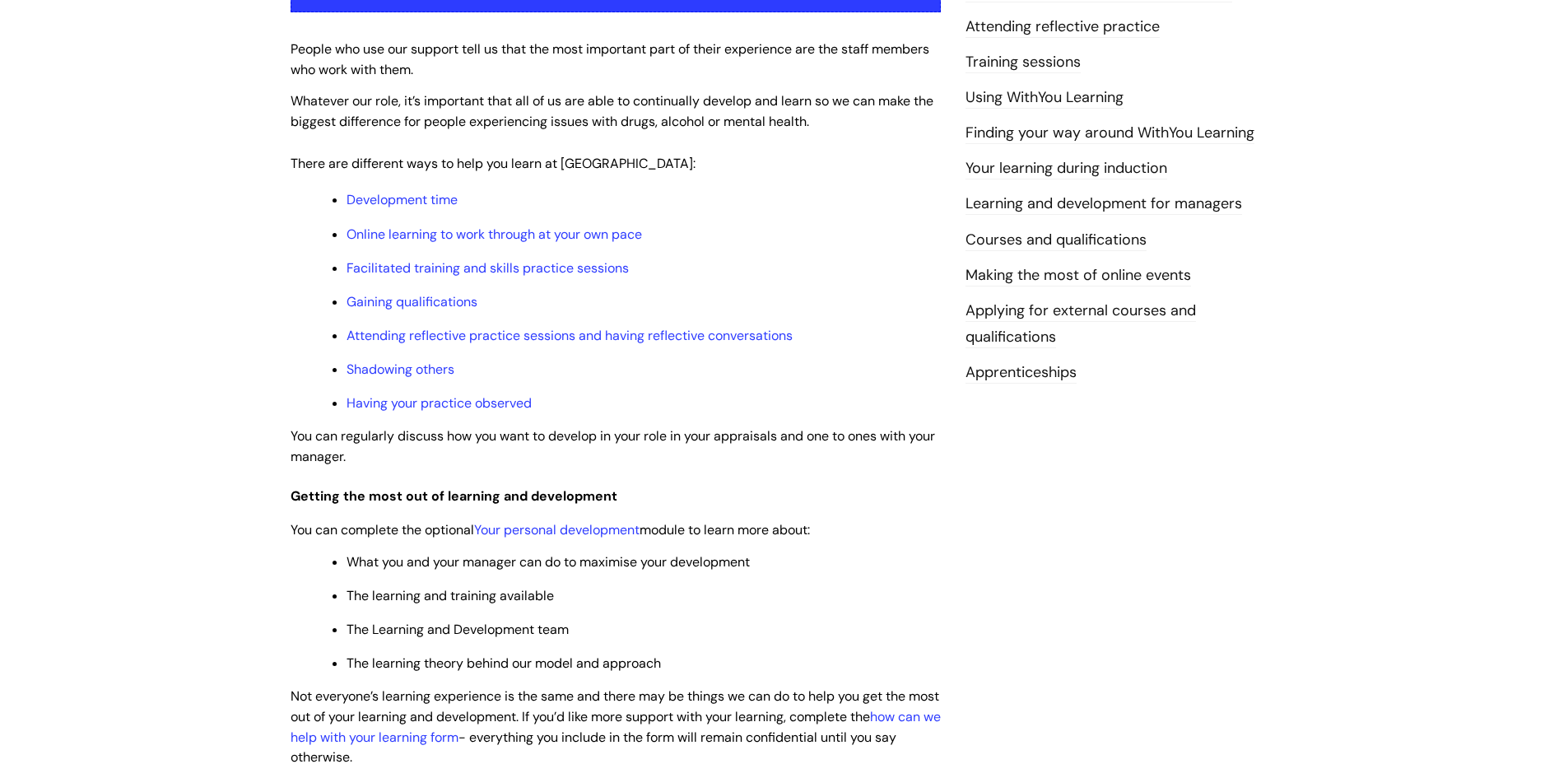
scroll to position [412, 0]
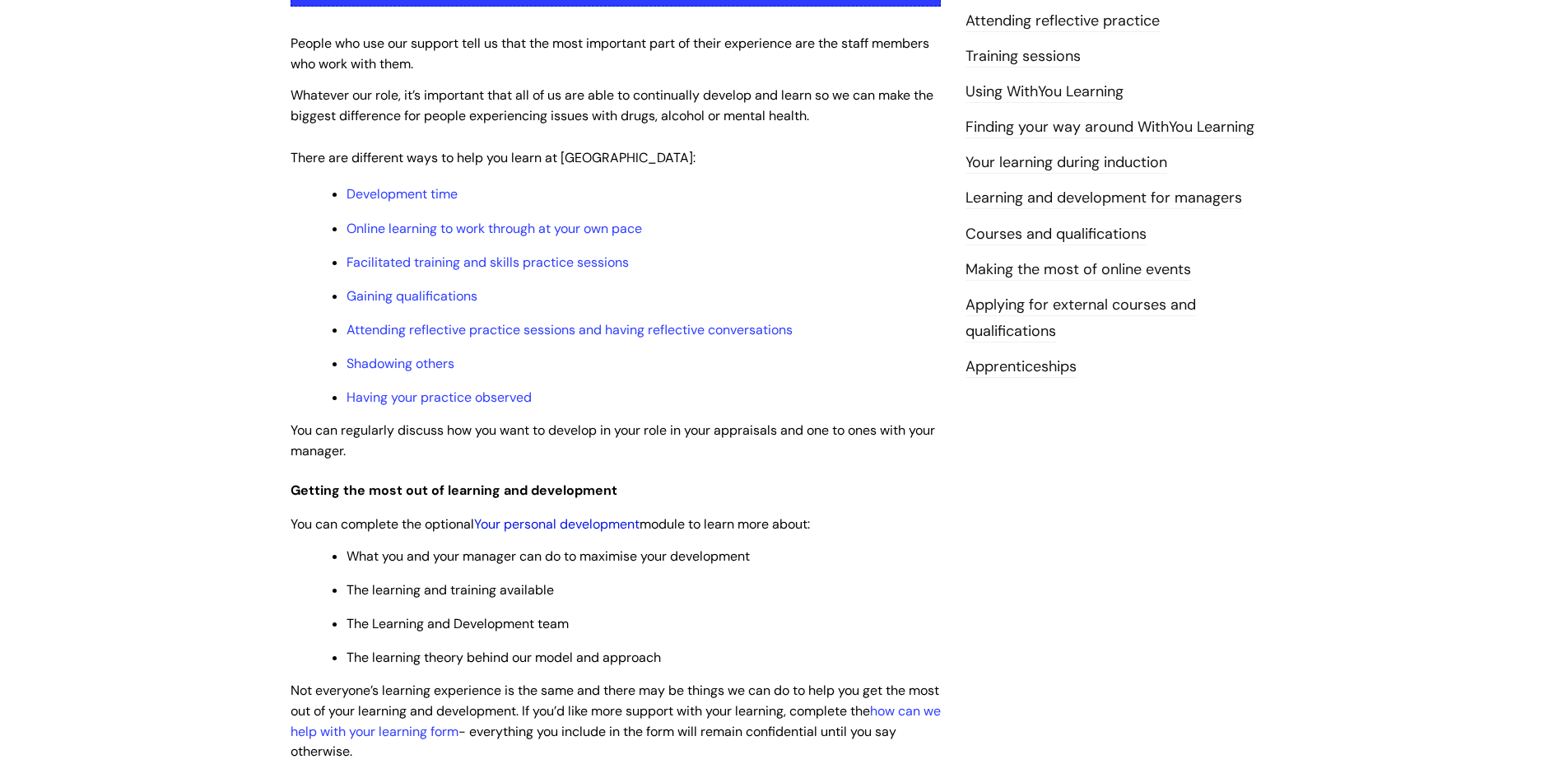
click at [575, 520] on link "Your personal development" at bounding box center [557, 524] width 165 height 18
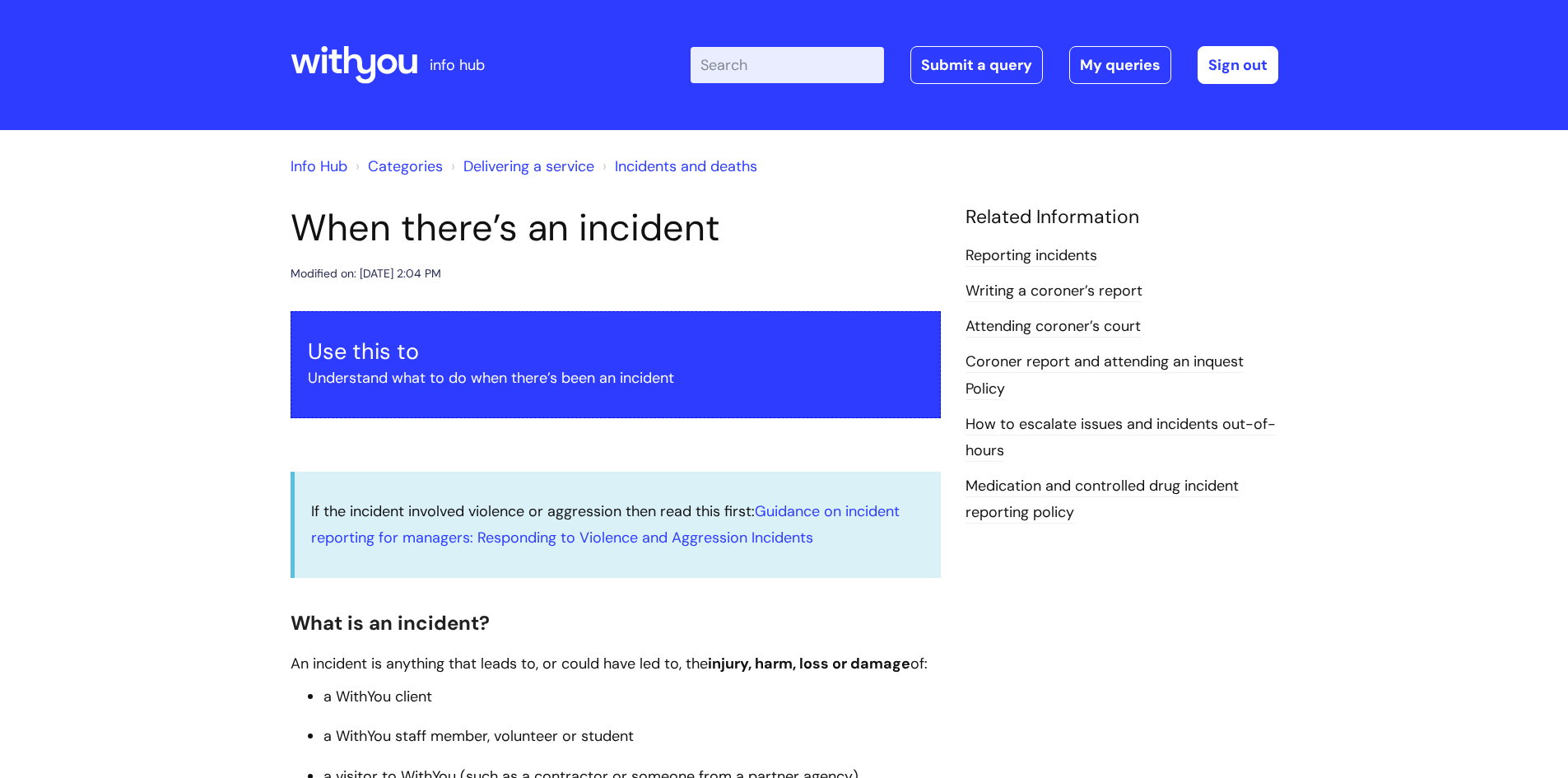
click at [297, 165] on link "Info Hub" at bounding box center [319, 166] width 57 height 20
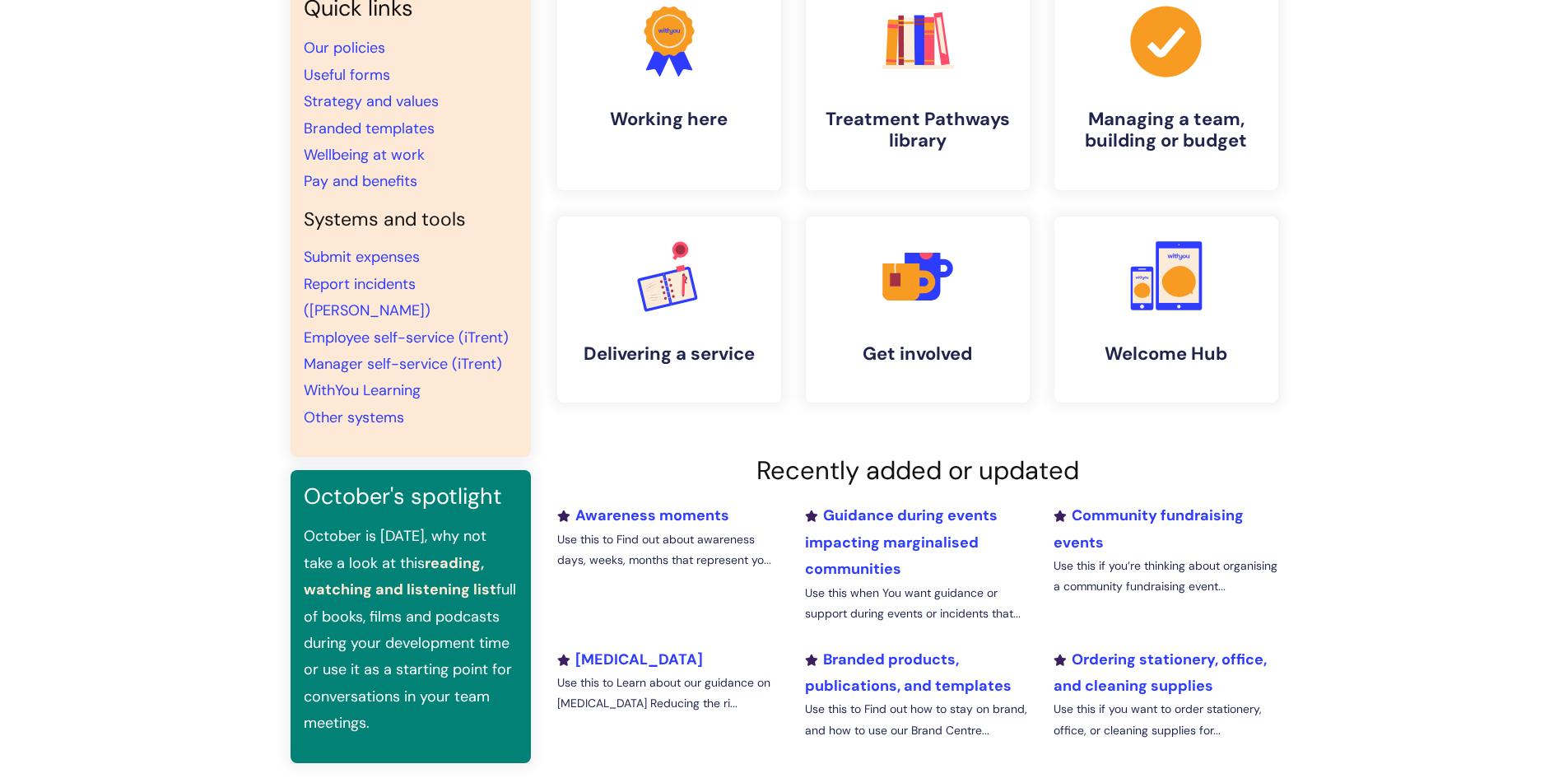
scroll to position [83, 0]
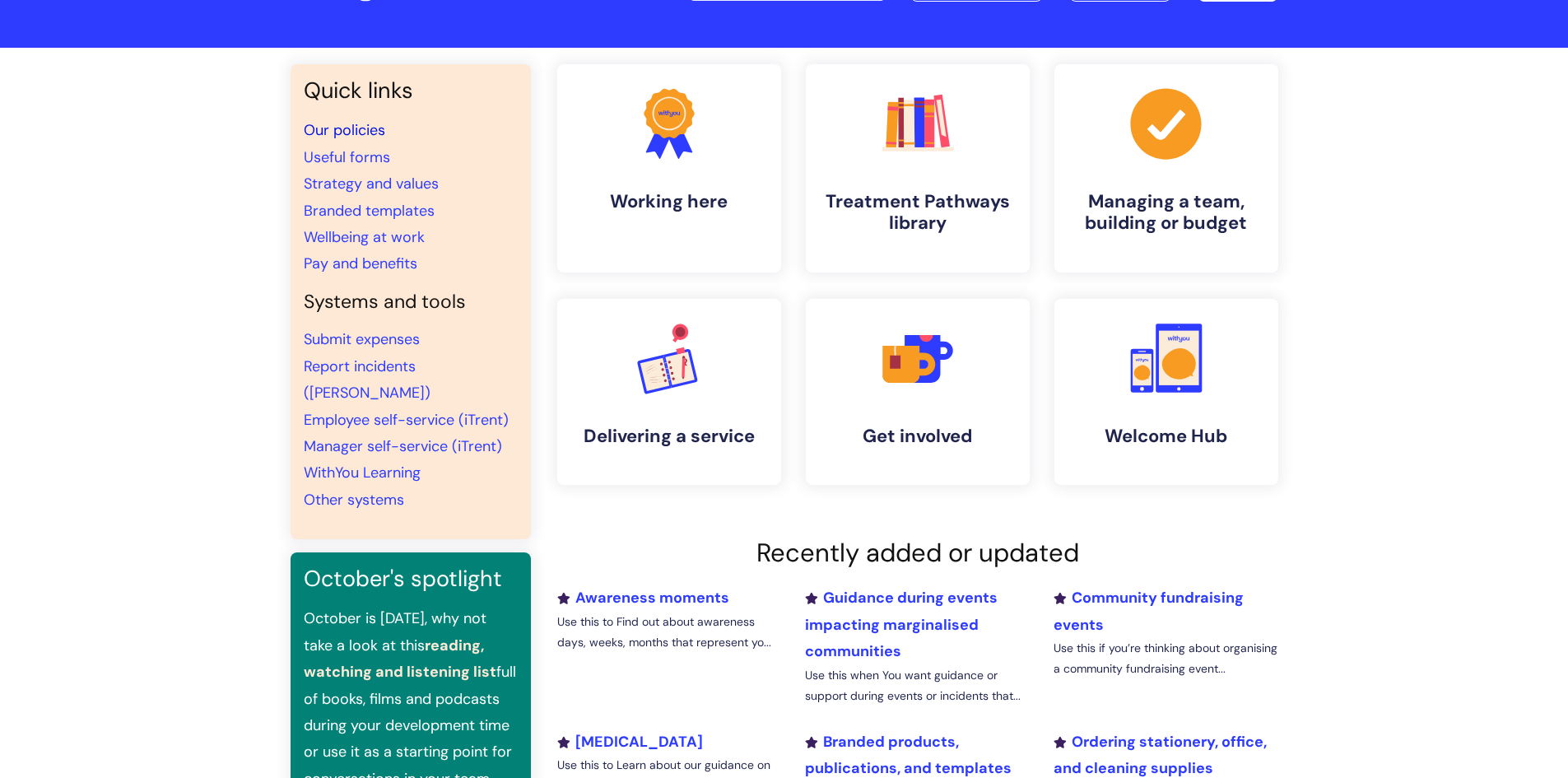
click at [379, 129] on link "Our policies" at bounding box center [345, 130] width 82 height 20
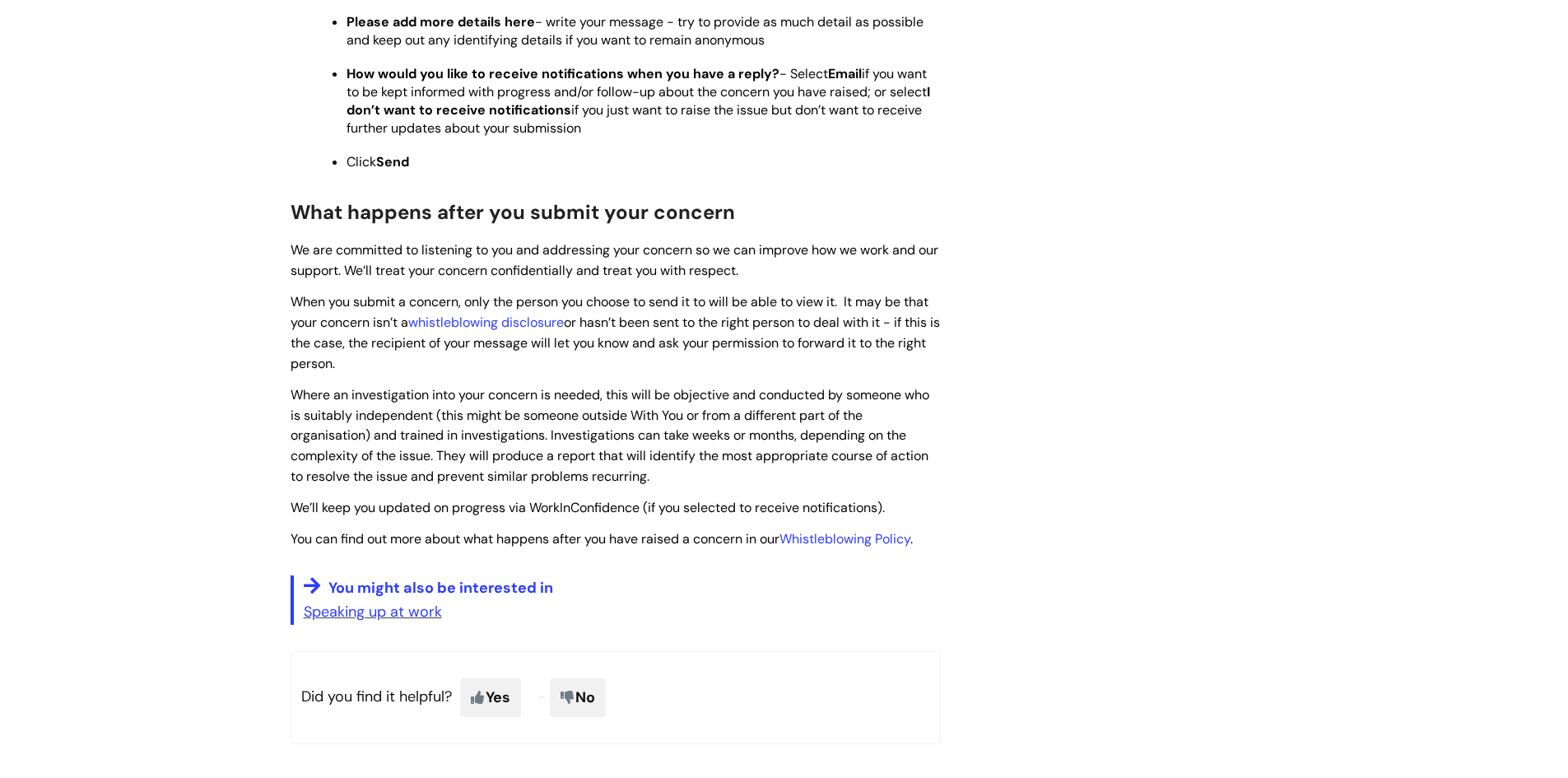
scroll to position [1811, 0]
